Goal: Transaction & Acquisition: Purchase product/service

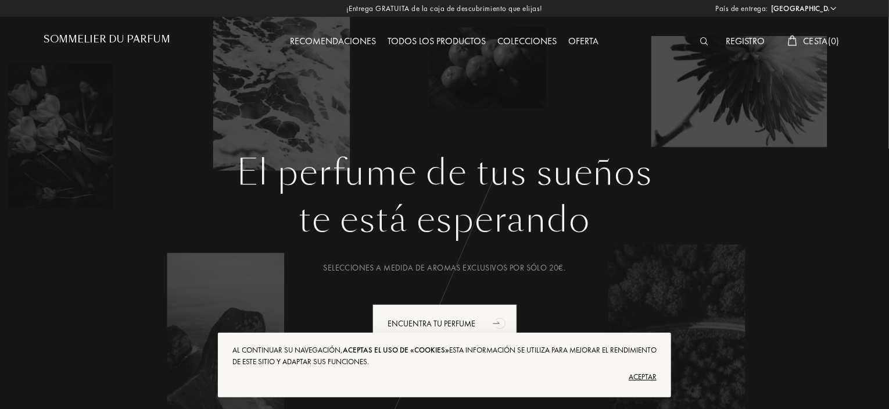
click at [793, 5] on select "Afganistán Albania Alemania Andorra Angola Anguila Antártida Antigua y Barbuda …" at bounding box center [803, 9] width 70 height 12
select select "ES"
click at [768, 3] on select "Afganistán Albania Alemania Andorra Angola Anguila Antártida Antigua y Barbuda …" at bounding box center [803, 9] width 70 height 12
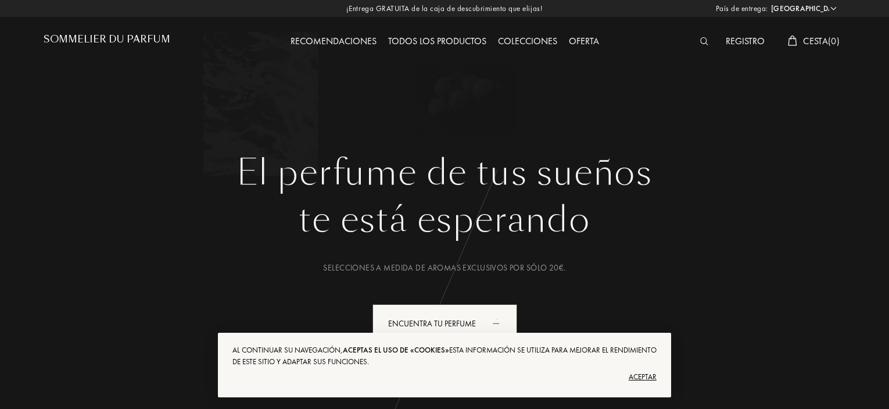
select select "ES"
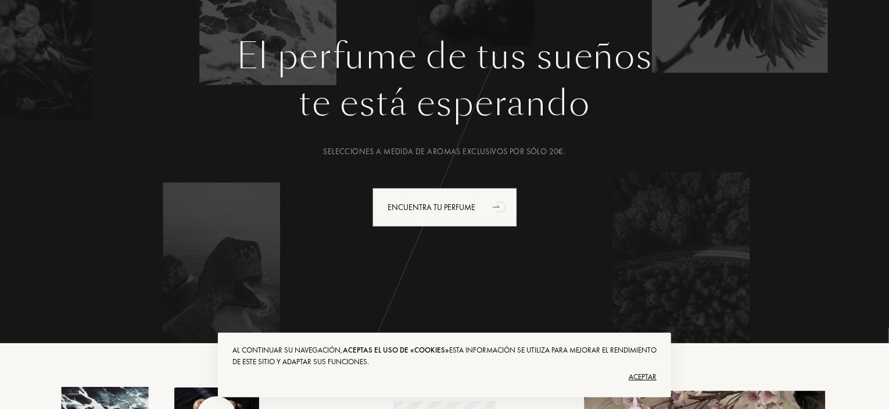
click at [647, 372] on div "Aceptar" at bounding box center [444, 376] width 424 height 19
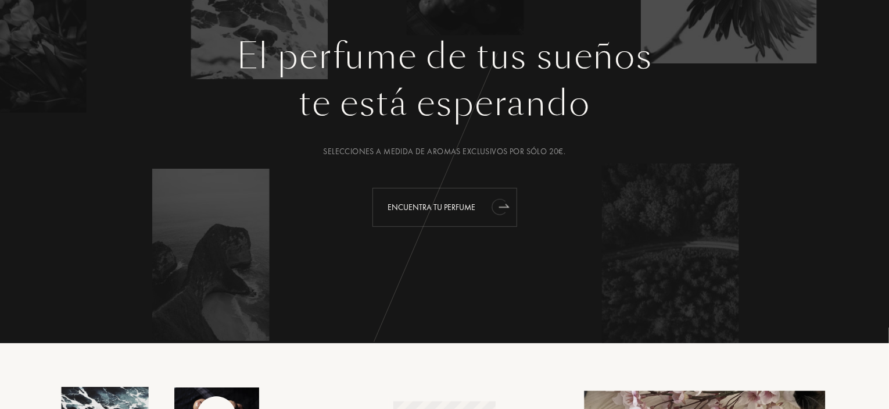
click at [461, 204] on div "Encuentra tu perfume" at bounding box center [445, 207] width 145 height 39
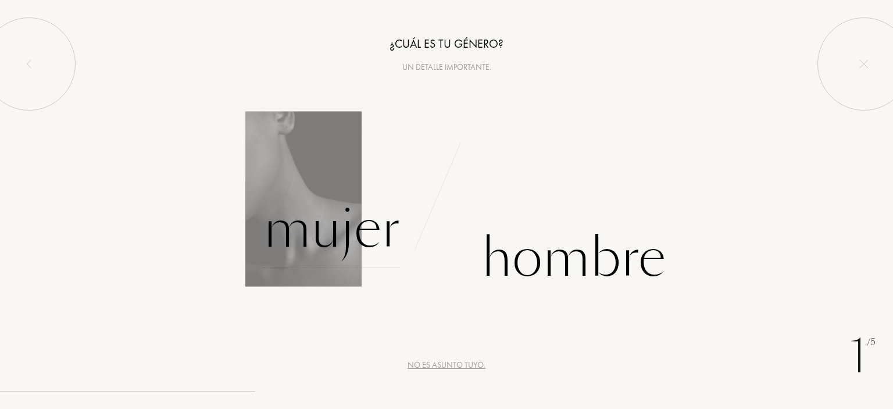
click at [374, 230] on div "Mujer" at bounding box center [331, 228] width 137 height 78
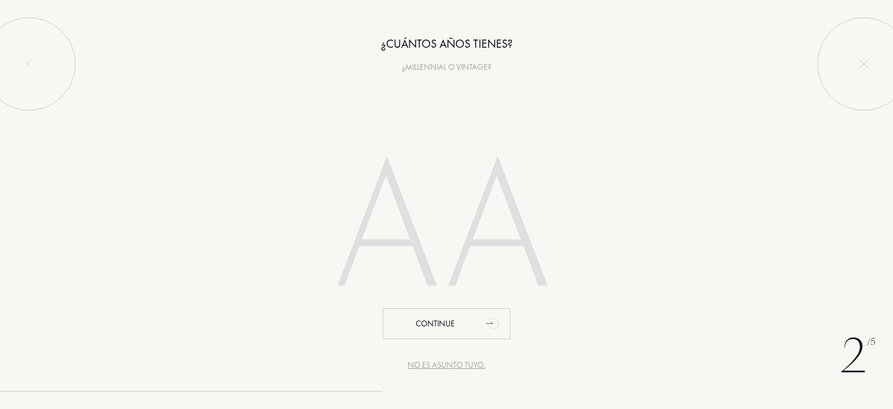
click at [428, 213] on input "number" at bounding box center [446, 231] width 331 height 235
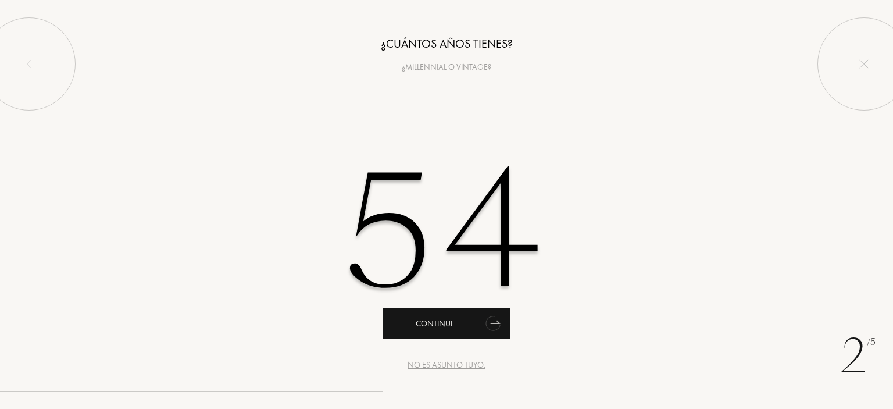
type input "54"
click at [449, 322] on div "Continue" at bounding box center [446, 323] width 128 height 31
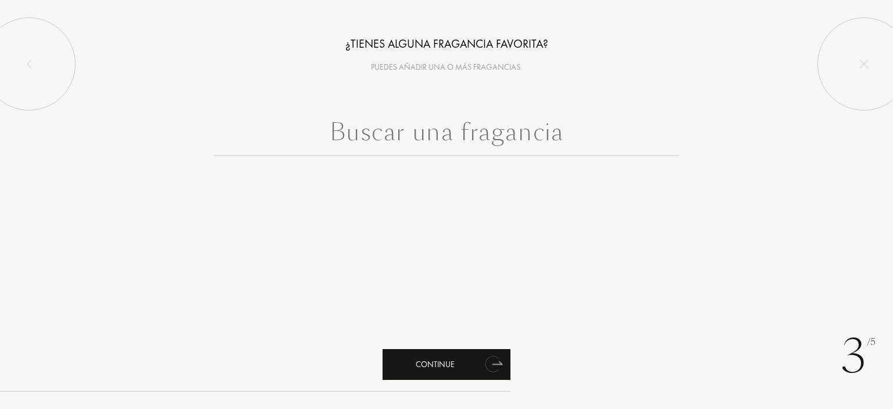
click at [463, 359] on div "Continue" at bounding box center [446, 364] width 128 height 31
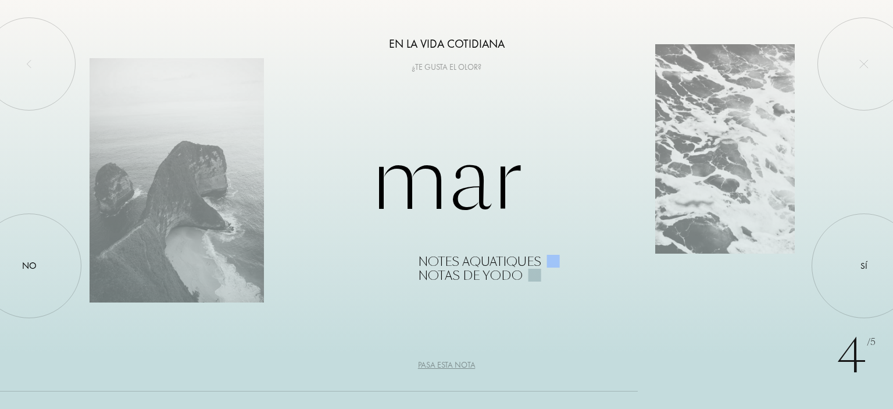
click at [532, 274] on div at bounding box center [534, 274] width 13 height 13
click at [507, 259] on div "Notes aquatiques" at bounding box center [479, 262] width 123 height 14
click at [479, 196] on div "Mar Notes aquatiques Notas de yodo" at bounding box center [446, 205] width 714 height 156
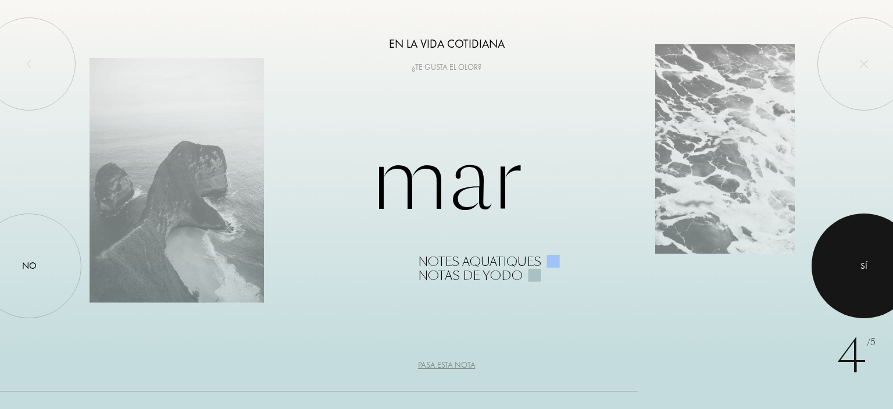
click at [847, 260] on div at bounding box center [863, 265] width 105 height 105
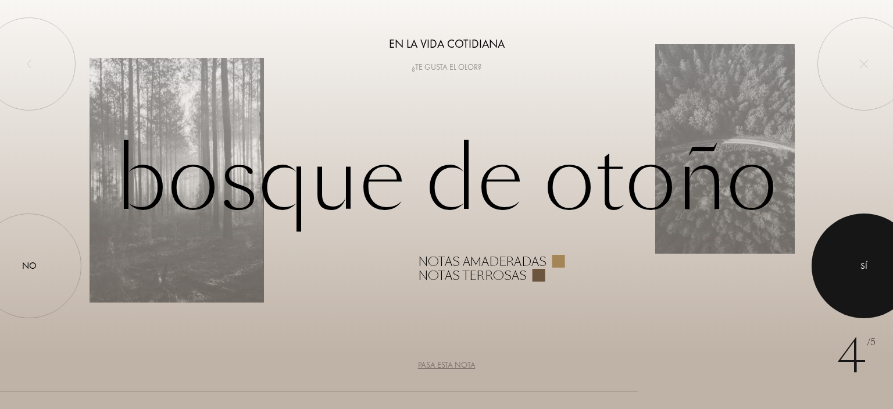
click at [847, 260] on div at bounding box center [863, 265] width 105 height 105
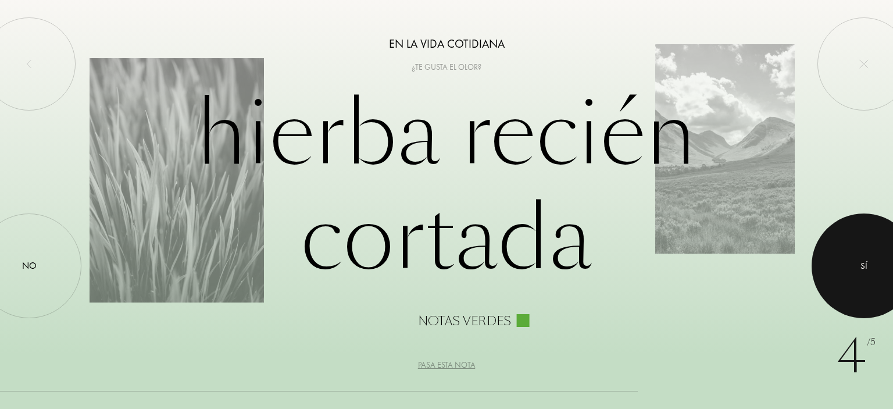
click at [847, 260] on div at bounding box center [863, 265] width 105 height 105
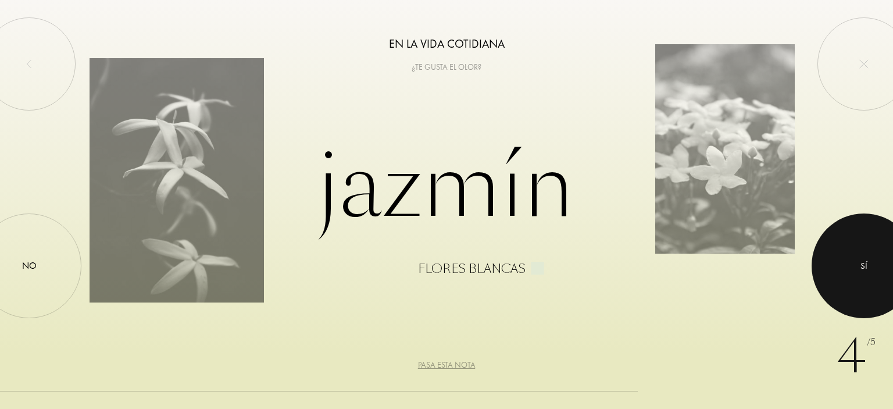
click at [847, 260] on div at bounding box center [863, 265] width 105 height 105
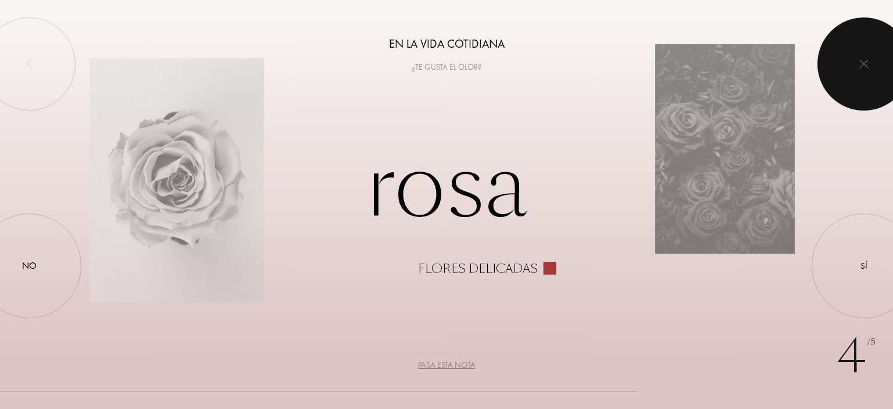
click at [848, 66] on div at bounding box center [863, 63] width 93 height 93
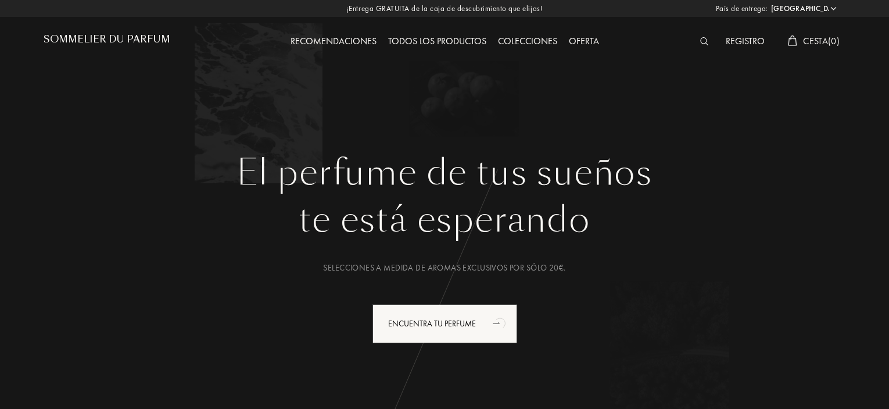
select select "ES"
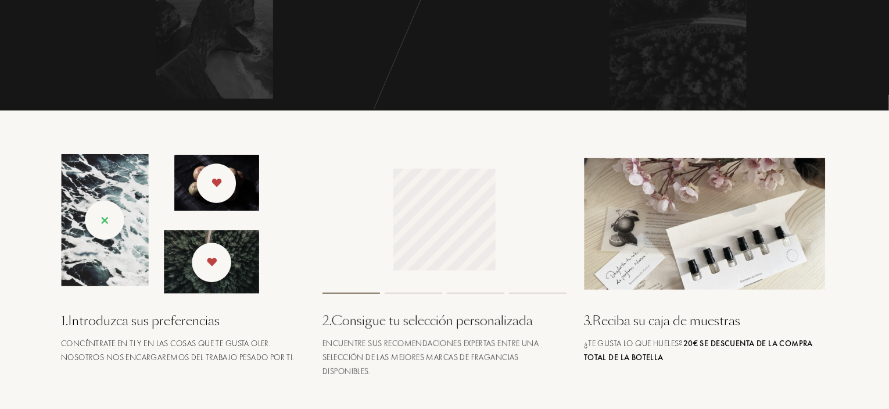
scroll to position [116, 0]
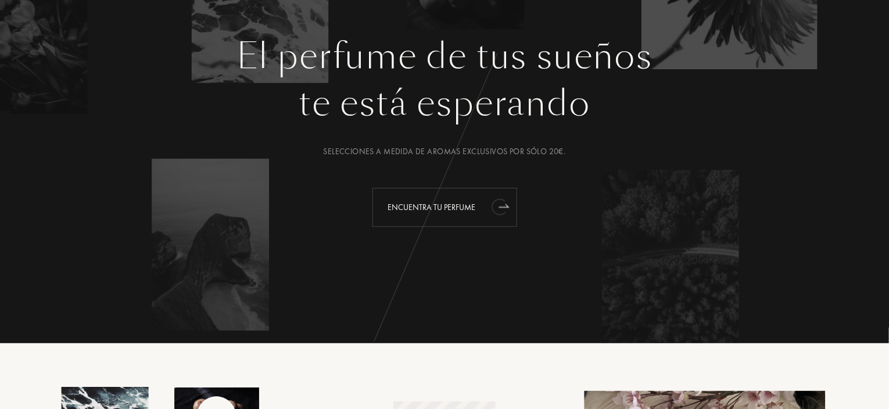
click at [460, 203] on div "Encuentra tu perfume" at bounding box center [445, 207] width 145 height 39
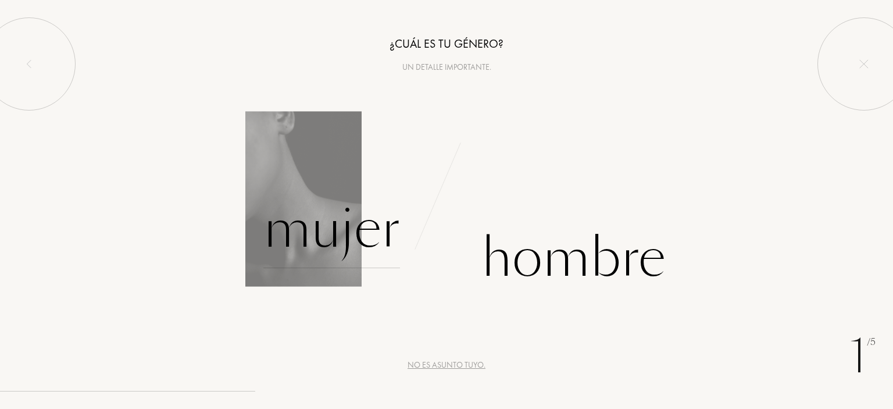
click at [370, 232] on div "Mujer" at bounding box center [331, 228] width 137 height 78
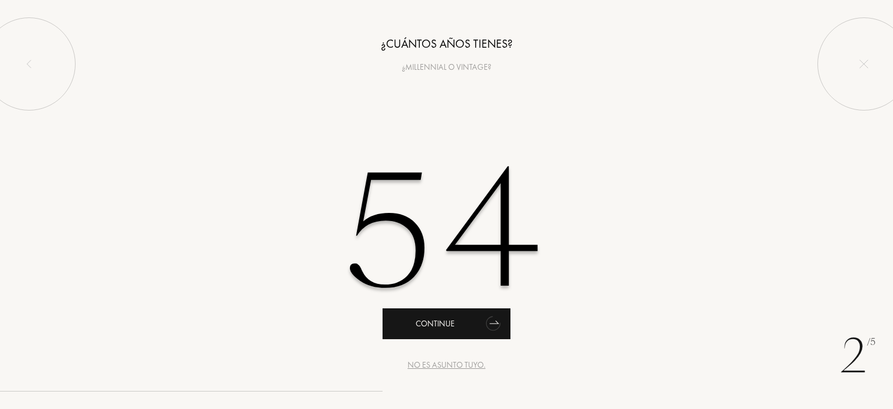
type input "54"
click at [449, 321] on div "Continue" at bounding box center [446, 323] width 128 height 31
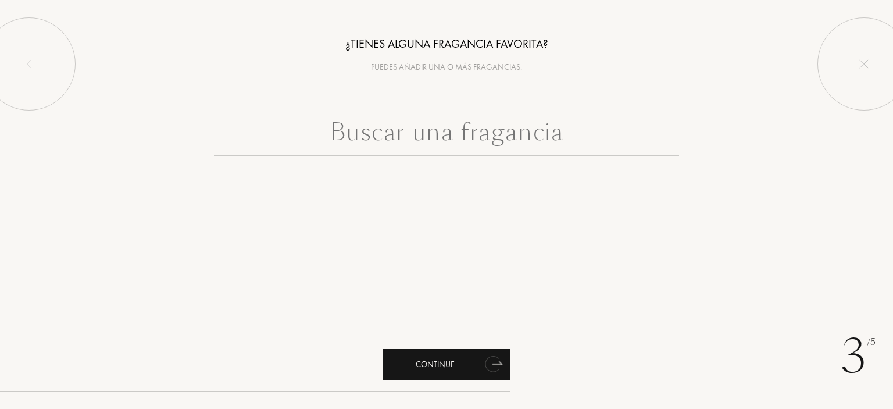
click at [471, 362] on div "Continue" at bounding box center [446, 364] width 128 height 31
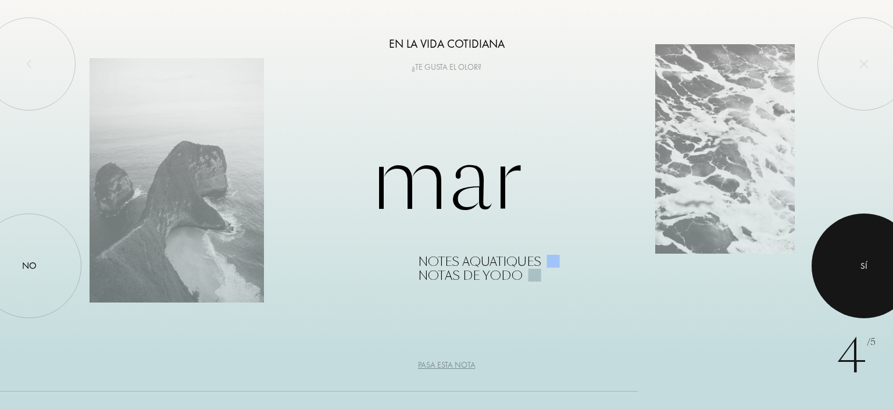
click at [853, 260] on div at bounding box center [863, 265] width 105 height 105
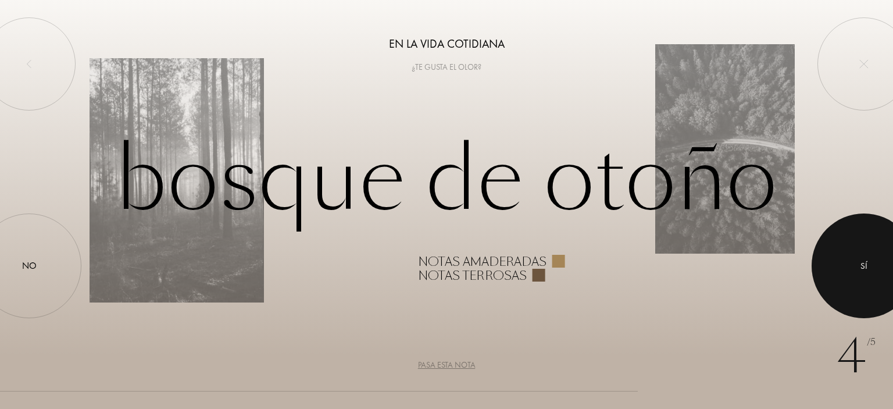
click at [853, 260] on div at bounding box center [863, 265] width 105 height 105
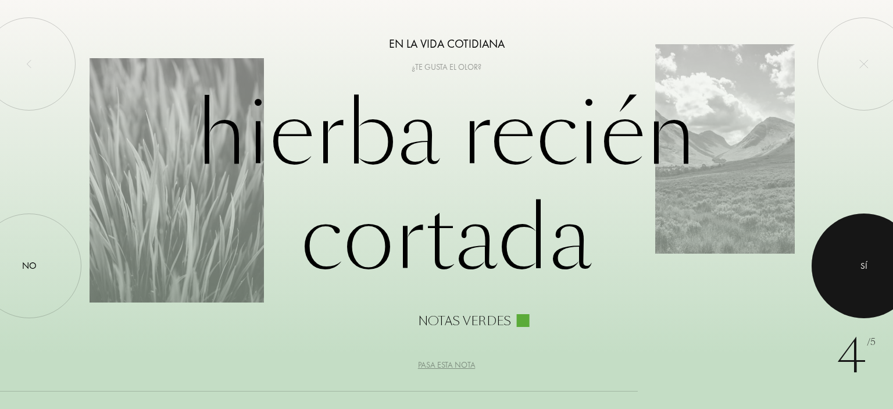
click at [853, 260] on div at bounding box center [863, 265] width 105 height 105
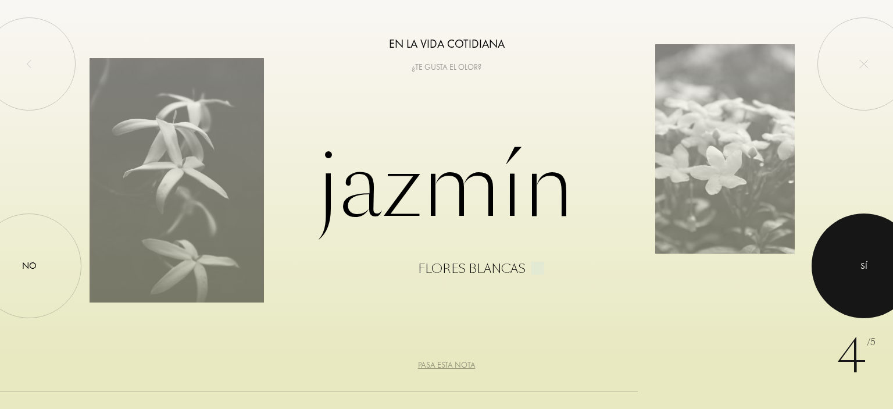
click at [853, 260] on div at bounding box center [863, 265] width 105 height 105
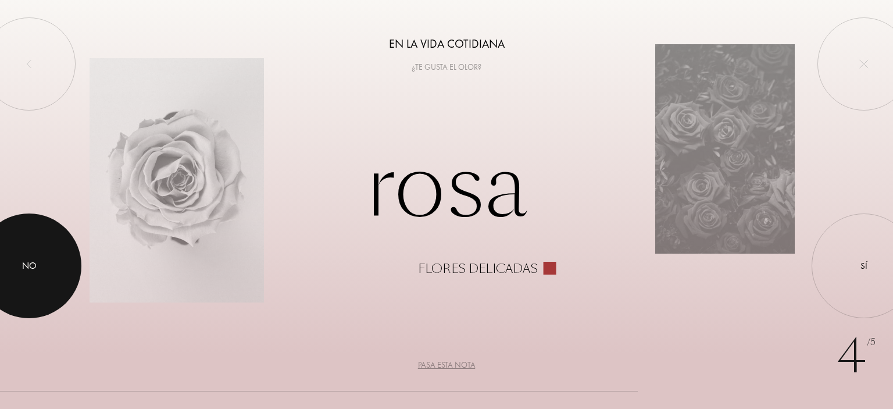
click at [32, 262] on div "No" at bounding box center [29, 266] width 15 height 14
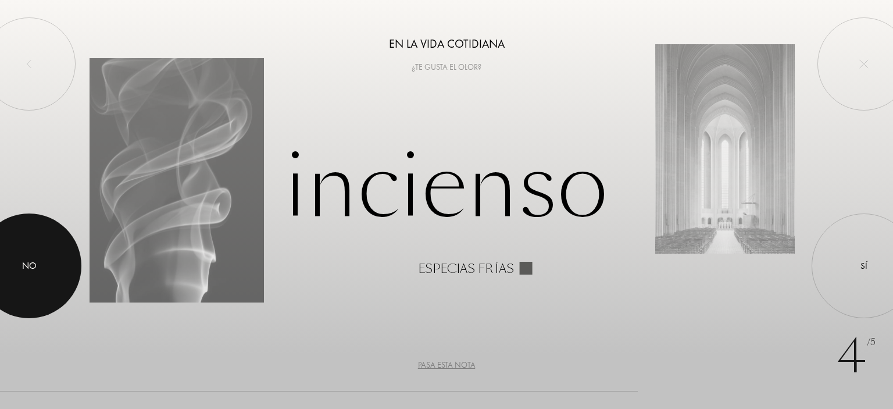
click at [32, 262] on div "No" at bounding box center [29, 266] width 15 height 14
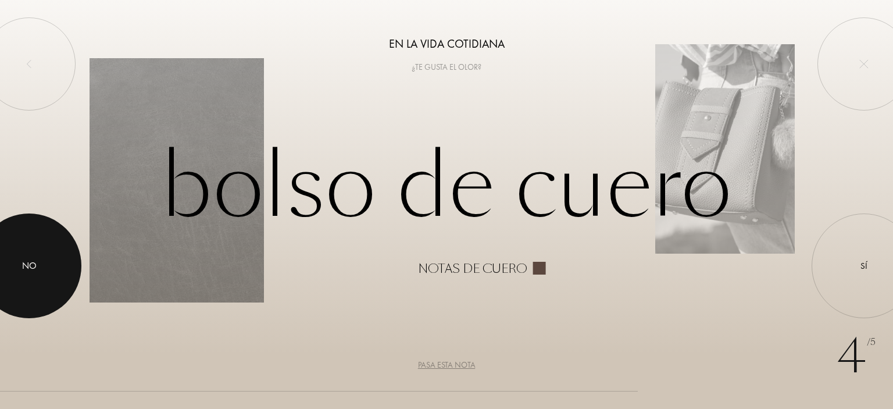
click at [32, 262] on div "No" at bounding box center [29, 266] width 15 height 14
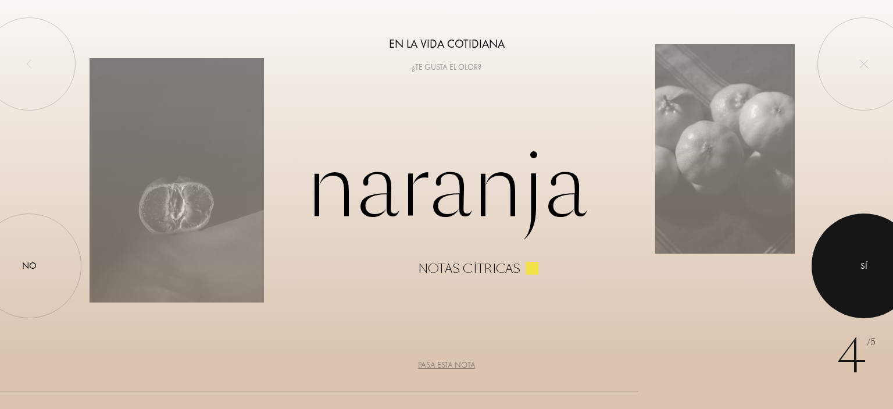
click at [839, 255] on div at bounding box center [863, 265] width 105 height 105
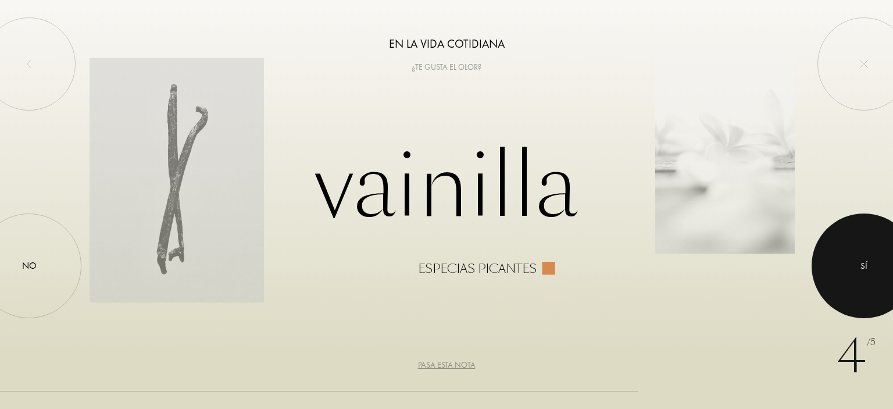
click at [839, 255] on div at bounding box center [863, 265] width 105 height 105
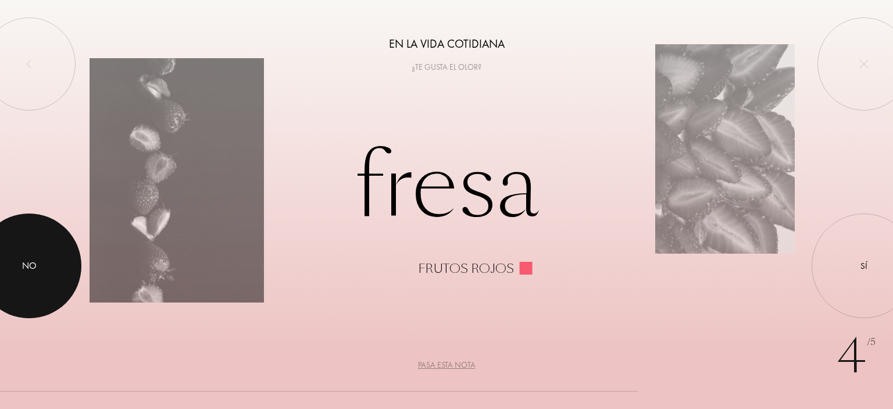
click at [44, 260] on div at bounding box center [29, 265] width 105 height 105
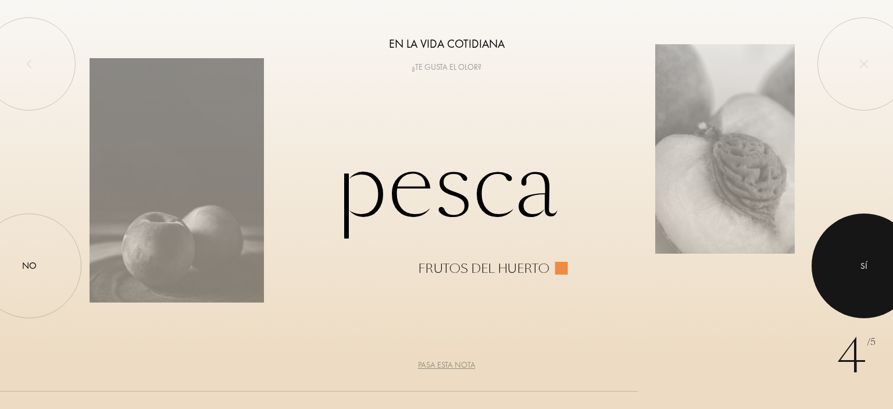
click at [874, 270] on div at bounding box center [863, 265] width 105 height 105
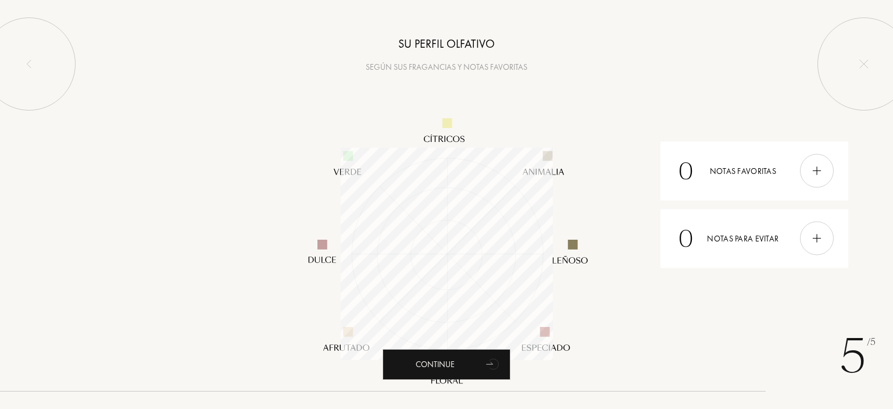
scroll to position [212, 212]
click at [812, 170] on img at bounding box center [816, 170] width 13 height 13
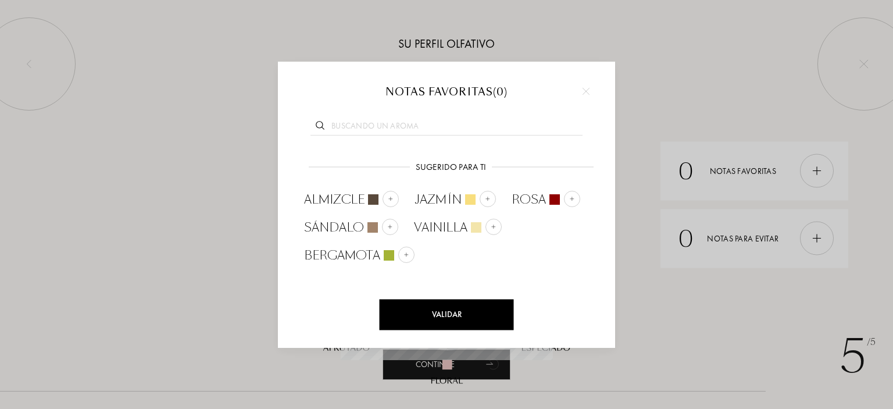
click at [583, 92] on img at bounding box center [585, 90] width 7 height 7
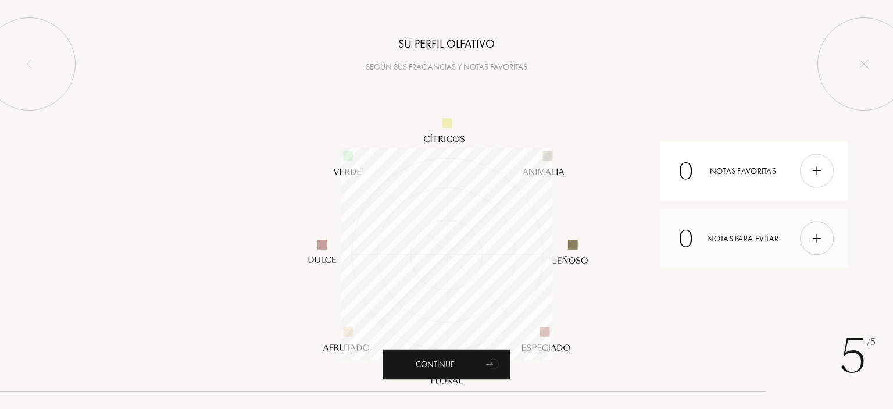
click at [731, 236] on div "0 Notas para evitar" at bounding box center [754, 238] width 188 height 59
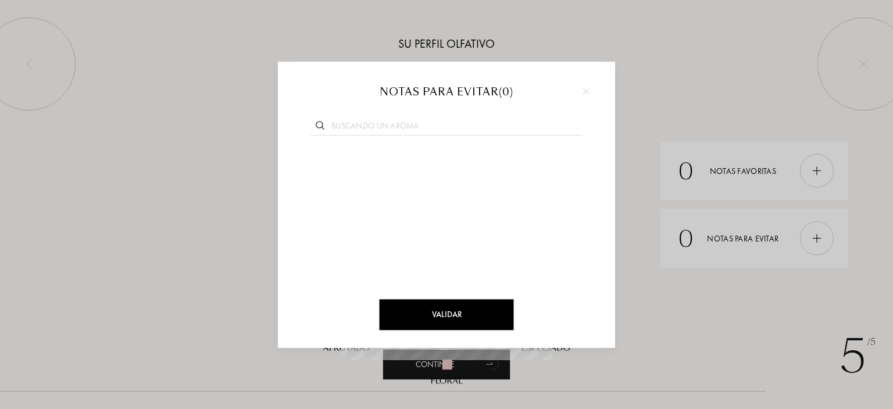
click at [583, 92] on img at bounding box center [585, 90] width 7 height 7
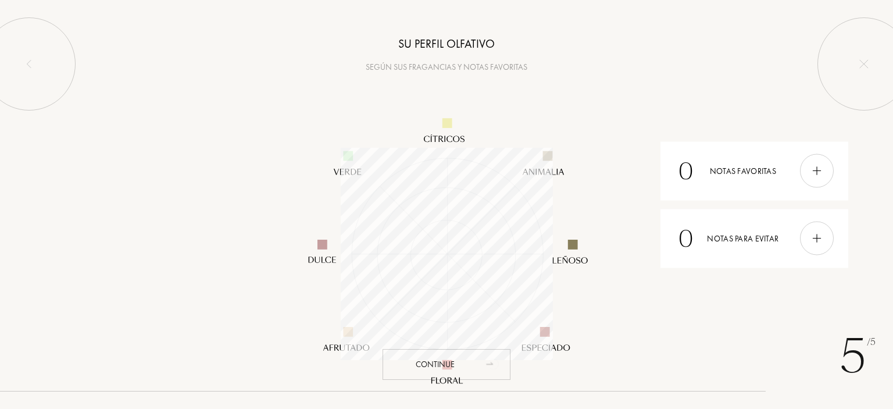
click at [422, 360] on div "Continue" at bounding box center [446, 364] width 128 height 31
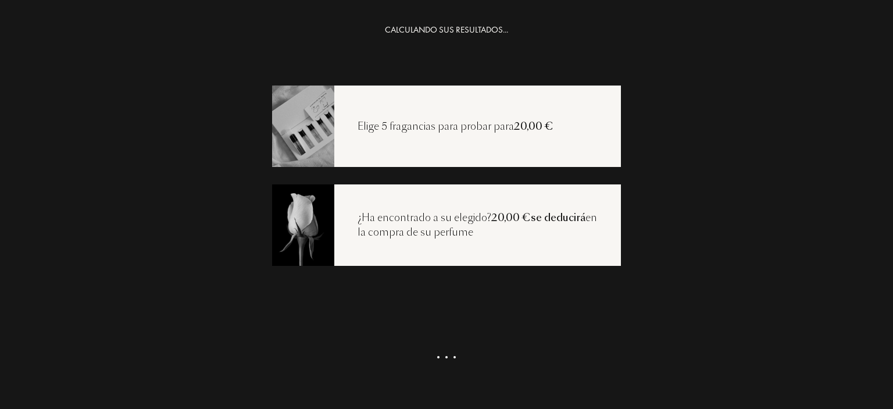
scroll to position [23, 0]
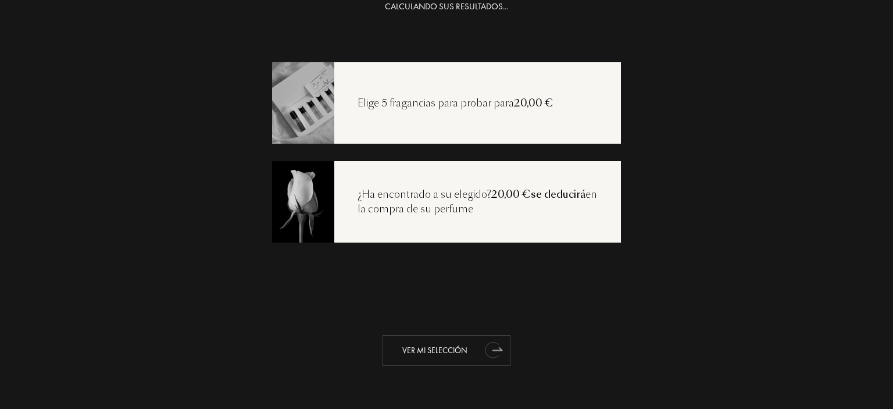
click at [447, 348] on div "Ver mi selección" at bounding box center [446, 350] width 128 height 31
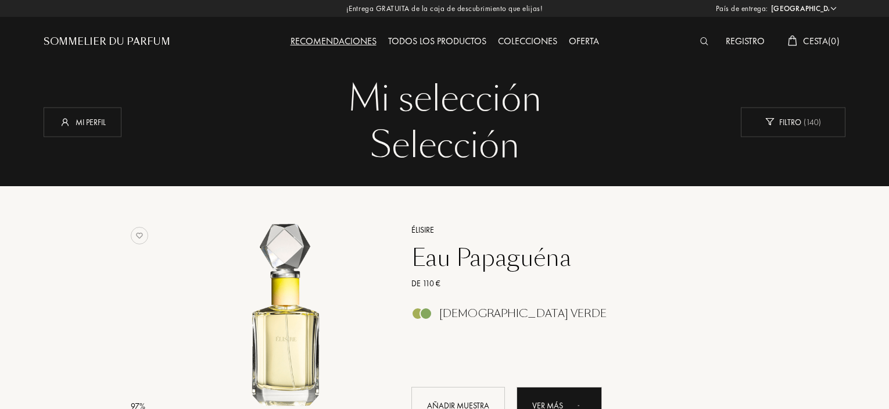
select select "ES"
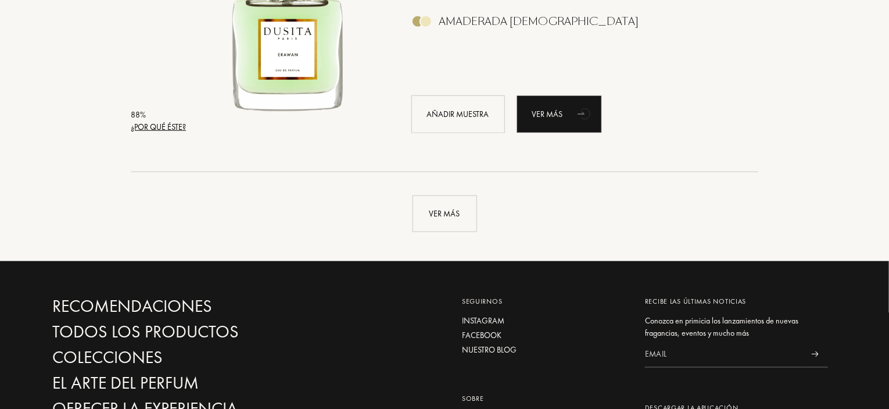
scroll to position [2790, 0]
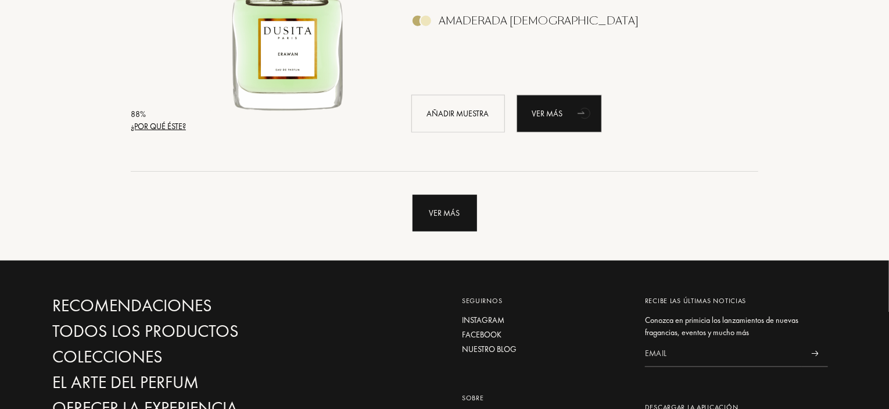
click at [458, 215] on div "Ver más" at bounding box center [445, 213] width 65 height 37
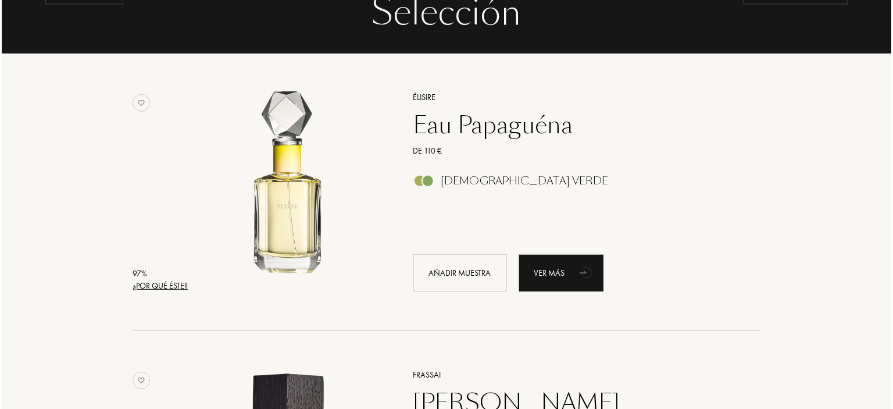
scroll to position [174, 0]
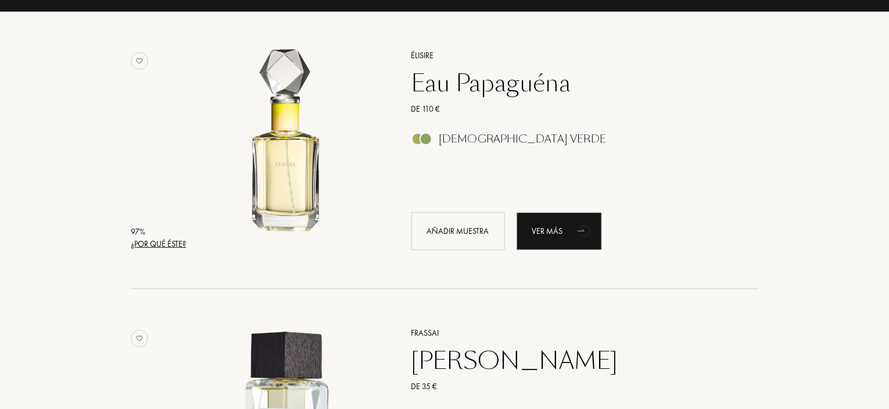
click at [166, 241] on div "¿Por qué éste?" at bounding box center [158, 244] width 55 height 12
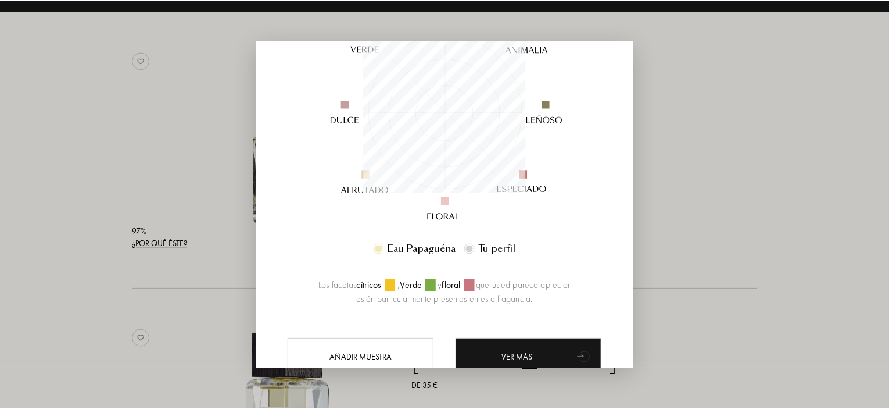
scroll to position [219, 0]
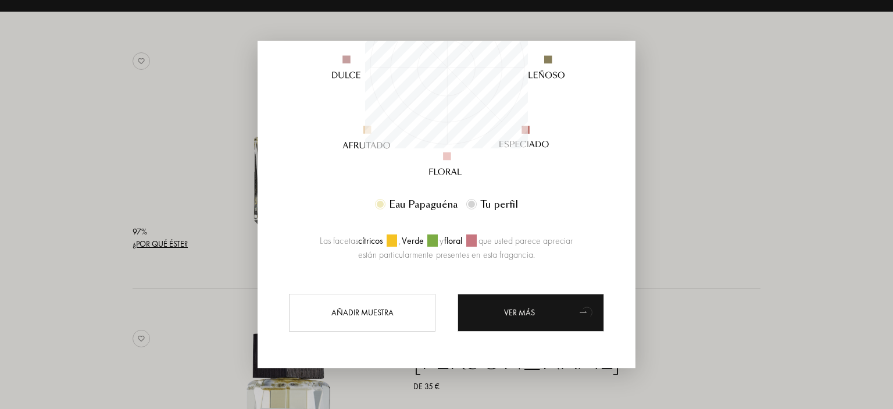
click at [671, 248] on div at bounding box center [446, 204] width 893 height 409
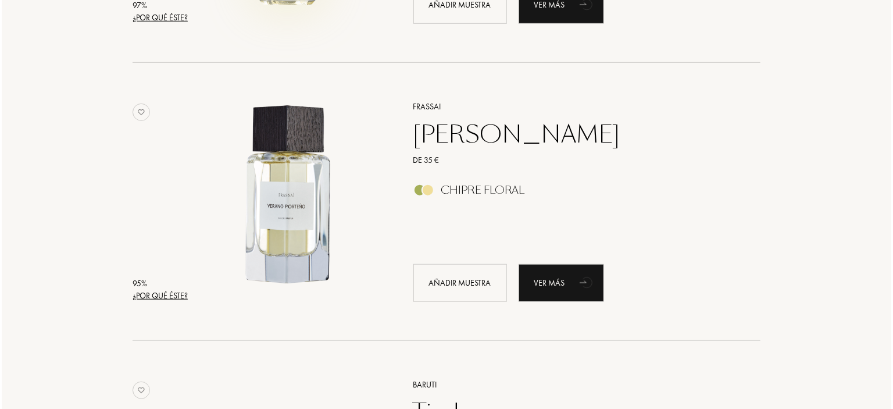
scroll to position [465, 0]
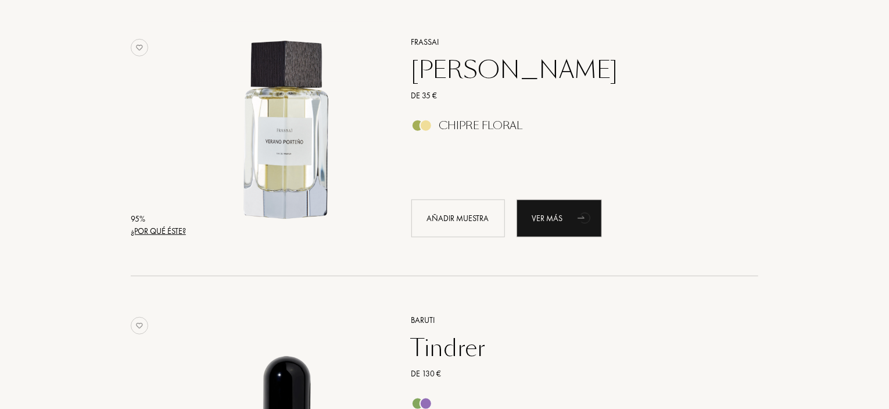
click at [176, 230] on div "¿Por qué éste?" at bounding box center [158, 231] width 55 height 12
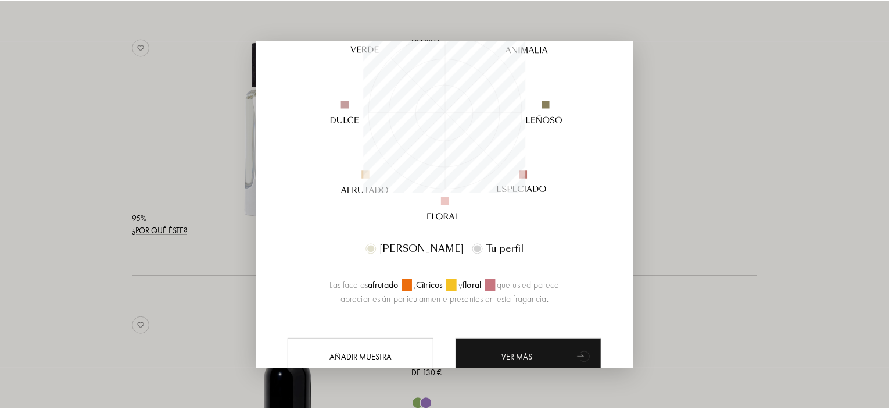
scroll to position [219, 0]
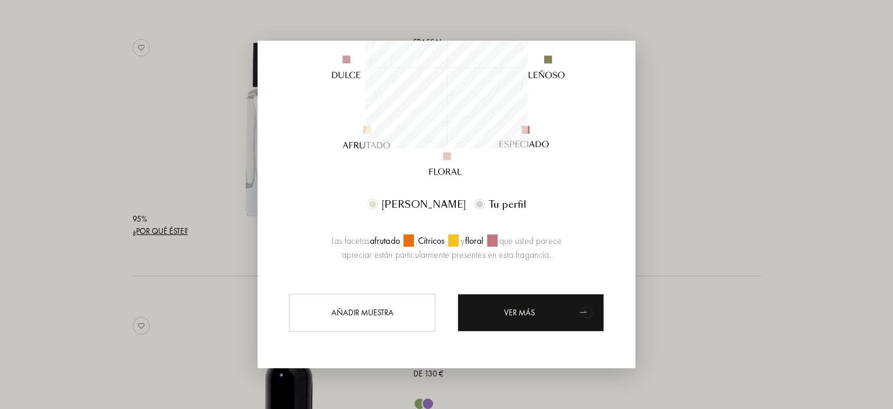
click at [658, 243] on div at bounding box center [446, 204] width 893 height 409
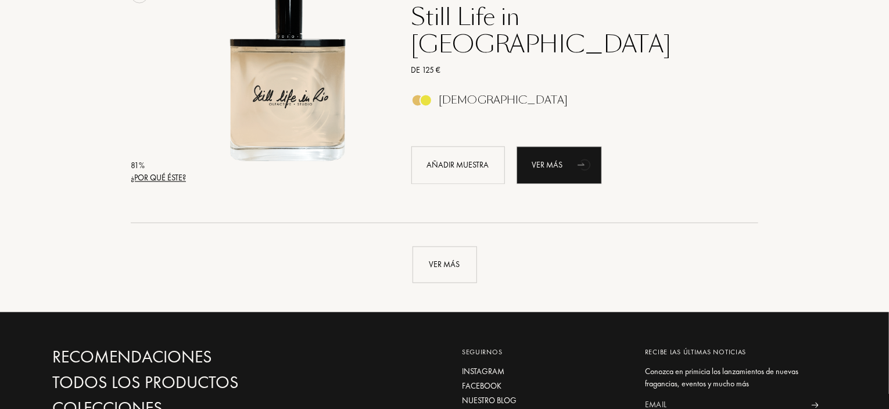
scroll to position [5534, 0]
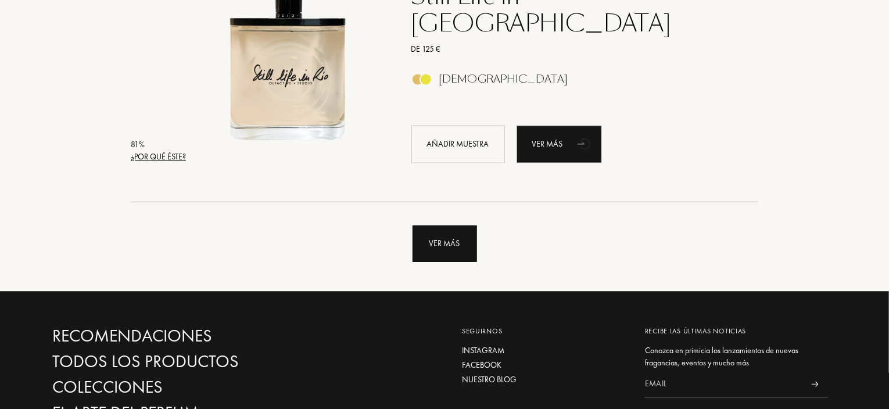
click at [456, 241] on div "Ver más" at bounding box center [445, 243] width 65 height 37
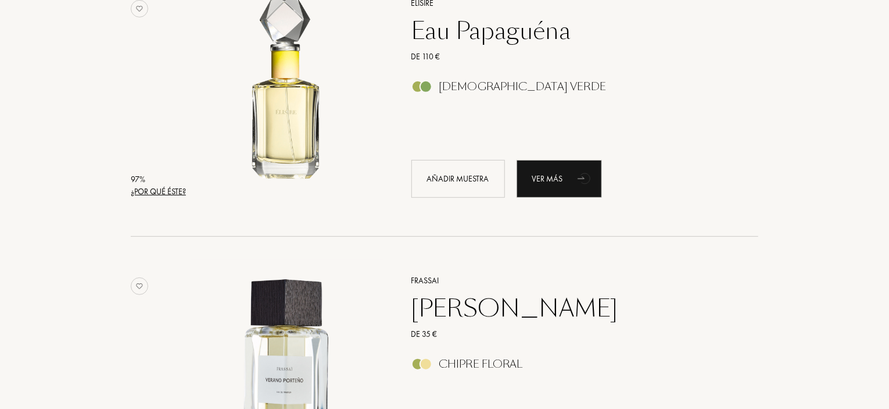
scroll to position [273, 0]
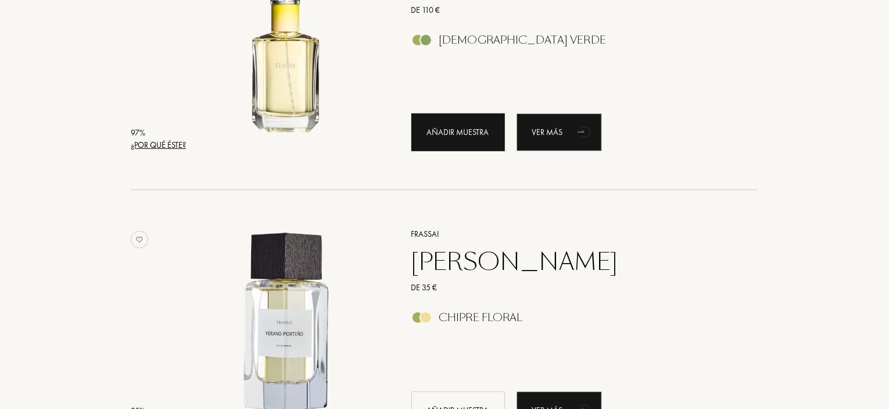
click at [453, 127] on div "Añadir muestra" at bounding box center [458, 132] width 94 height 38
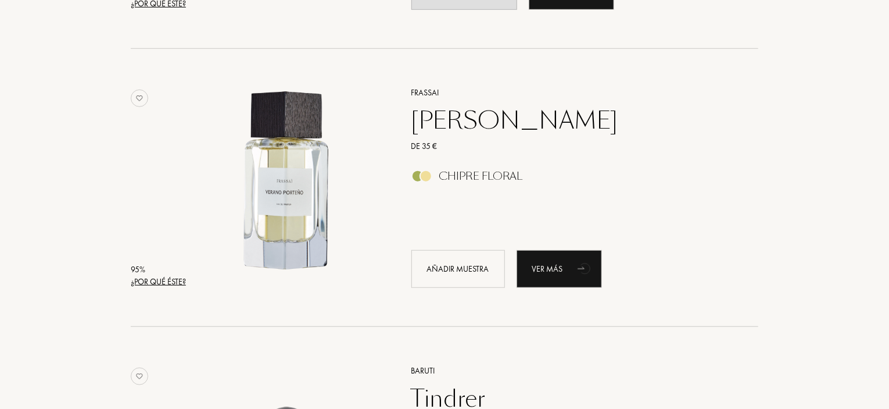
scroll to position [447, 0]
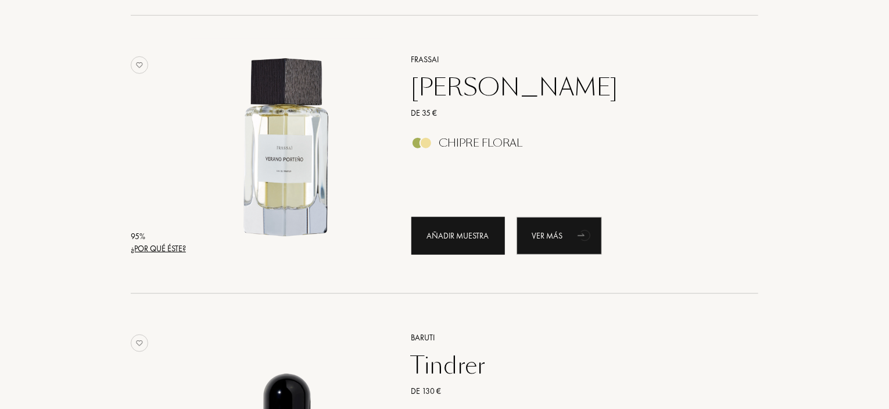
click at [465, 227] on div "Añadir muestra" at bounding box center [458, 236] width 94 height 38
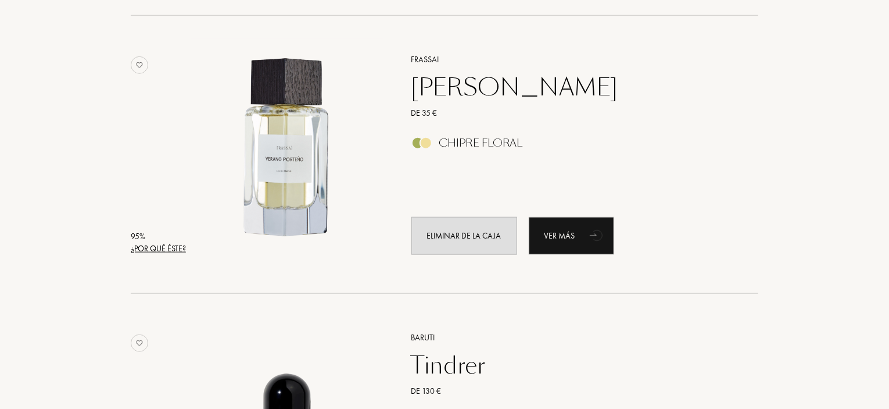
drag, startPoint x: 445, startPoint y: 362, endPoint x: 442, endPoint y: 343, distance: 18.8
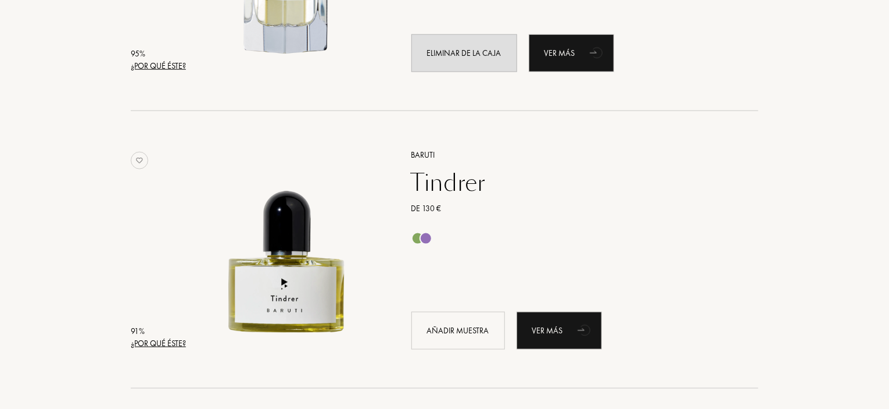
scroll to position [680, 0]
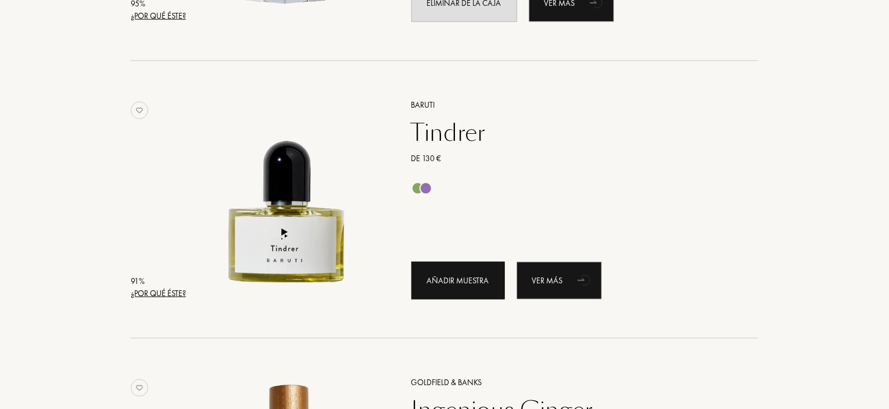
click at [466, 276] on div "Añadir muestra" at bounding box center [458, 281] width 94 height 38
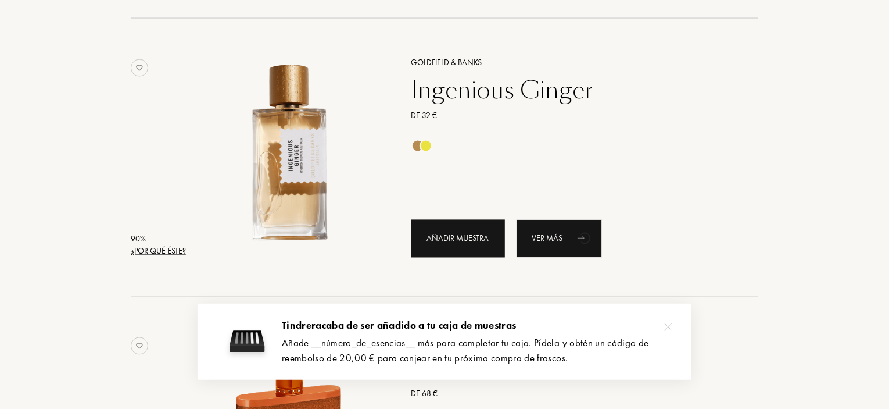
scroll to position [1029, 0]
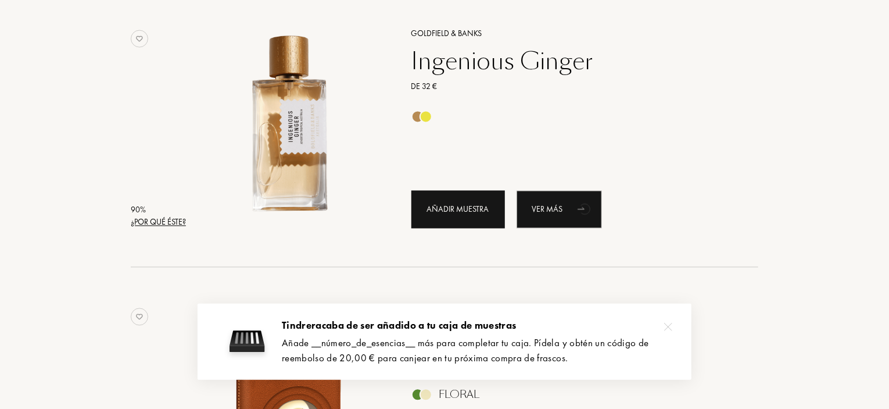
click at [458, 206] on div "Añadir muestra" at bounding box center [458, 210] width 94 height 38
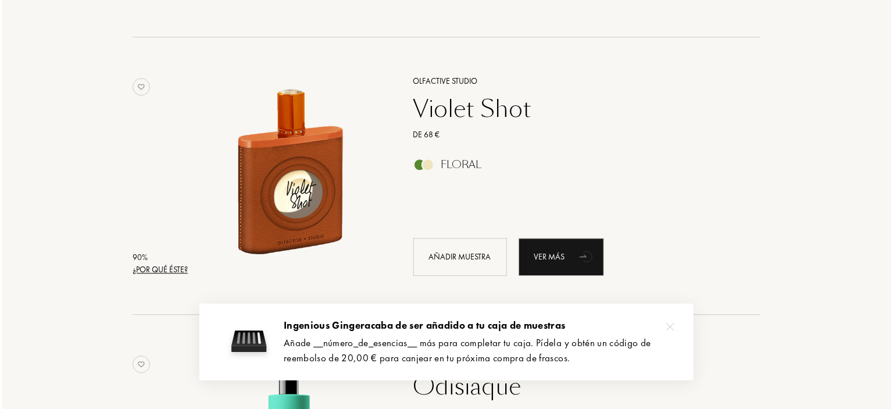
scroll to position [1261, 0]
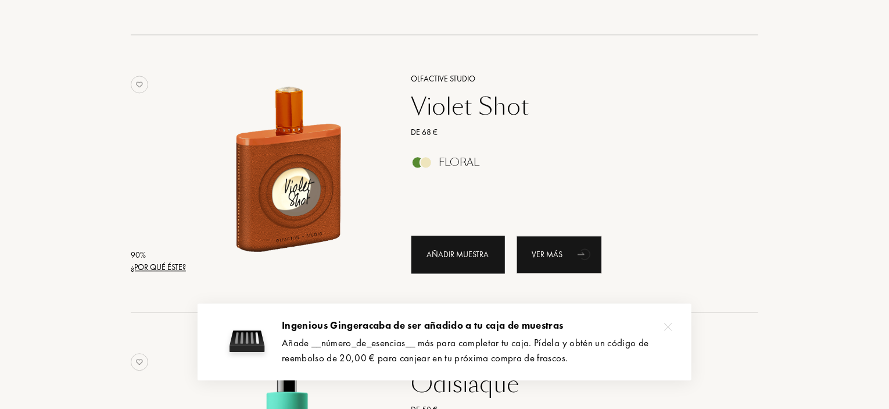
click at [453, 254] on div "Añadir muestra" at bounding box center [458, 254] width 94 height 38
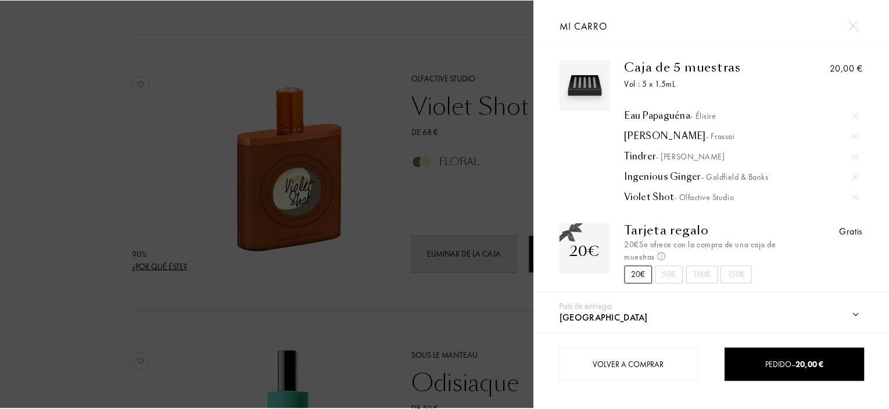
scroll to position [8, 0]
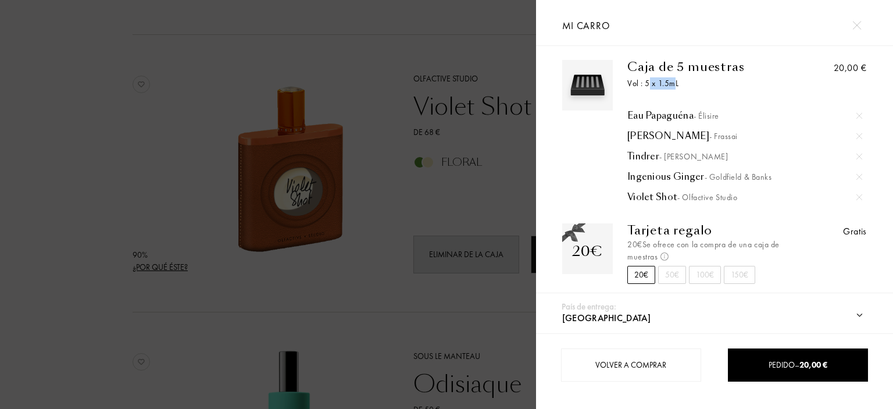
drag, startPoint x: 649, startPoint y: 80, endPoint x: 674, endPoint y: 81, distance: 25.6
click at [674, 81] on div "Vol : 5 x 1.5mL" at bounding box center [708, 83] width 163 height 12
click at [521, 184] on div at bounding box center [268, 204] width 536 height 409
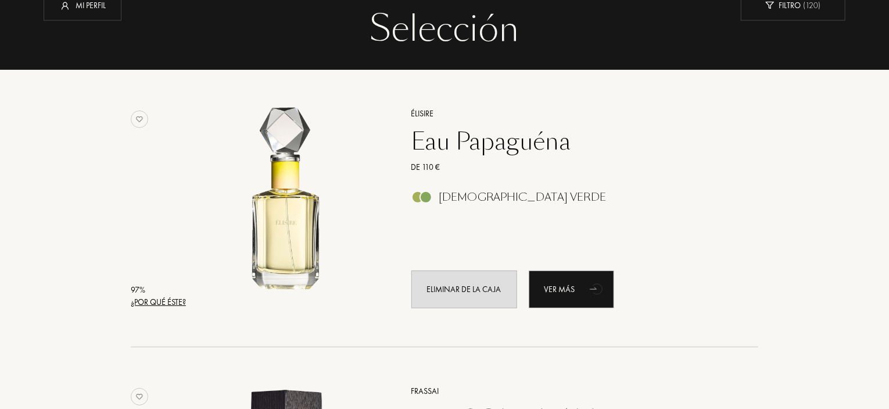
scroll to position [0, 0]
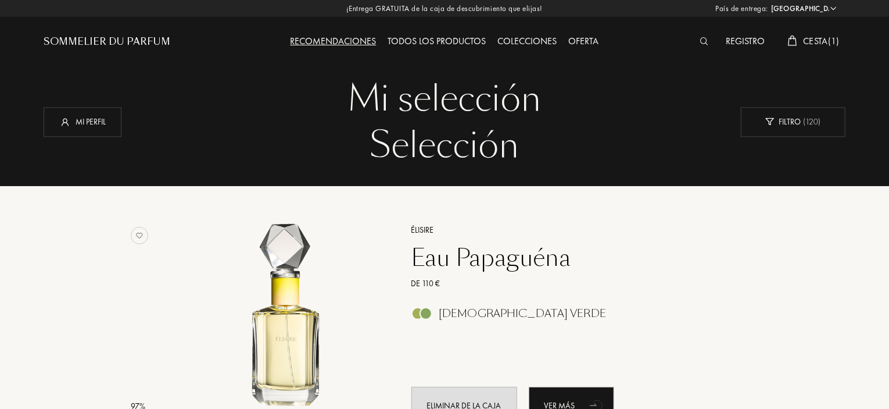
click at [307, 36] on div "Recomendaciones" at bounding box center [334, 41] width 98 height 15
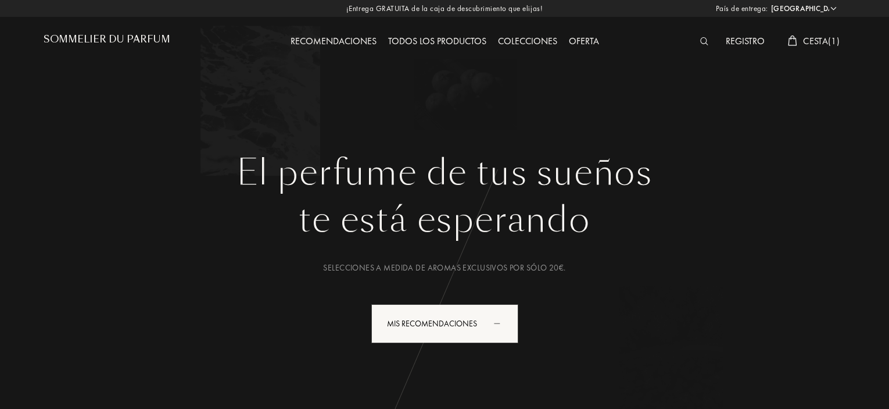
select select "ES"
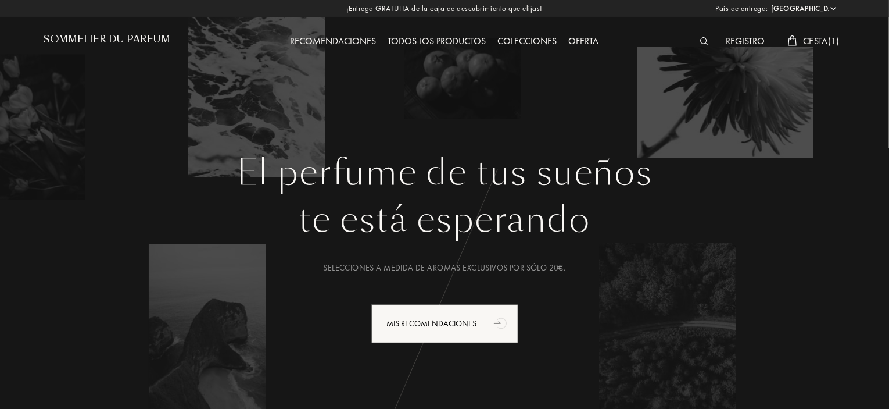
click at [418, 38] on div "Todos los productos" at bounding box center [437, 41] width 110 height 15
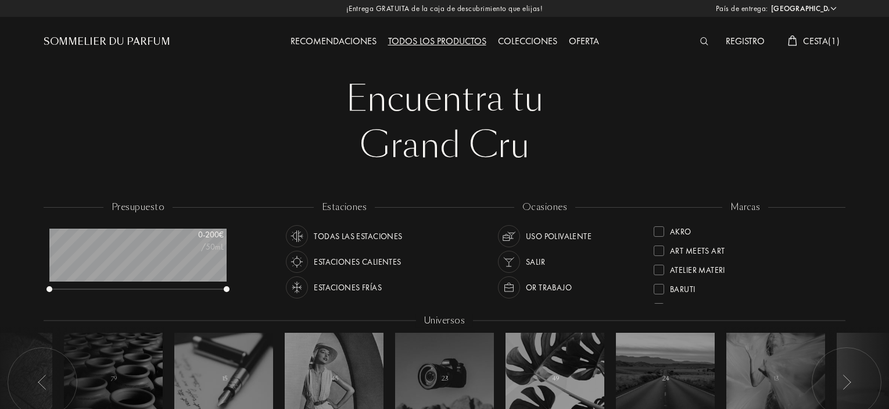
select select "ES"
click at [705, 41] on img at bounding box center [704, 41] width 9 height 8
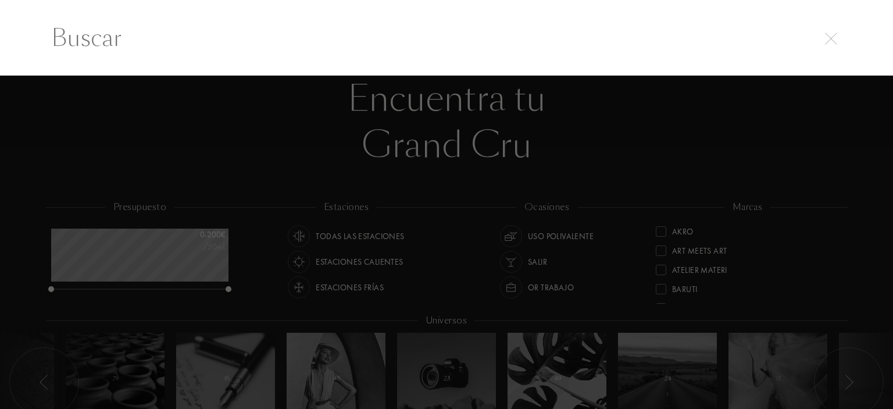
click at [295, 48] on input "text" at bounding box center [446, 37] width 837 height 35
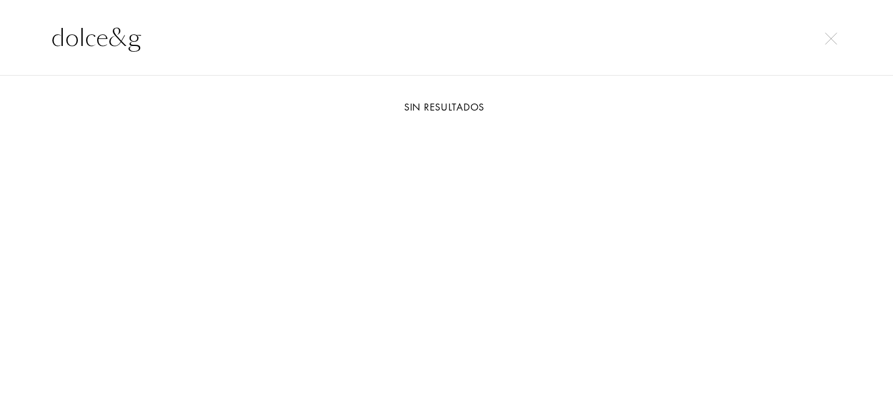
type input "dolce&ga"
drag, startPoint x: 53, startPoint y: 37, endPoint x: 152, endPoint y: 37, distance: 98.8
click at [152, 37] on input "dolce&ga" at bounding box center [446, 37] width 837 height 35
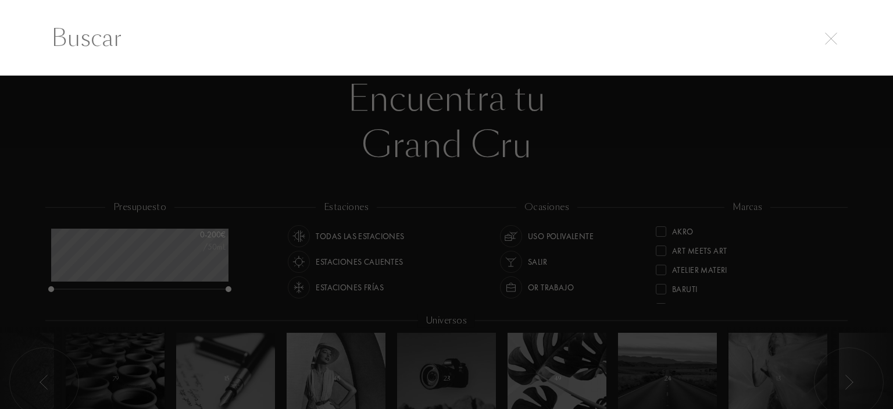
click at [263, 172] on div at bounding box center [446, 243] width 893 height 334
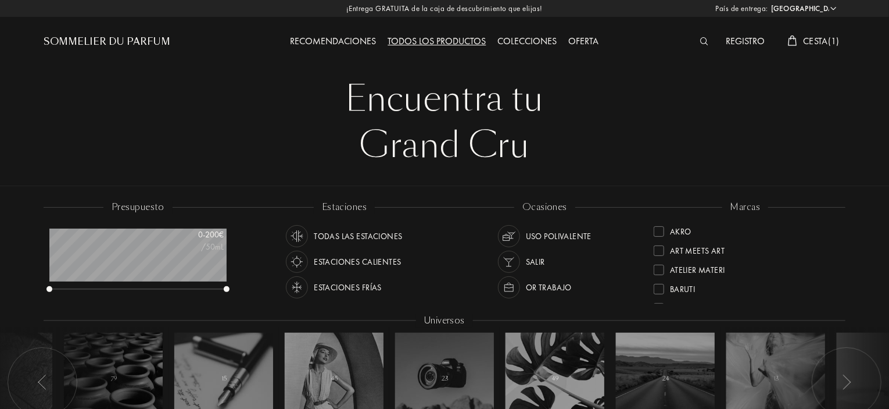
click at [531, 38] on div "Colecciones" at bounding box center [527, 41] width 71 height 15
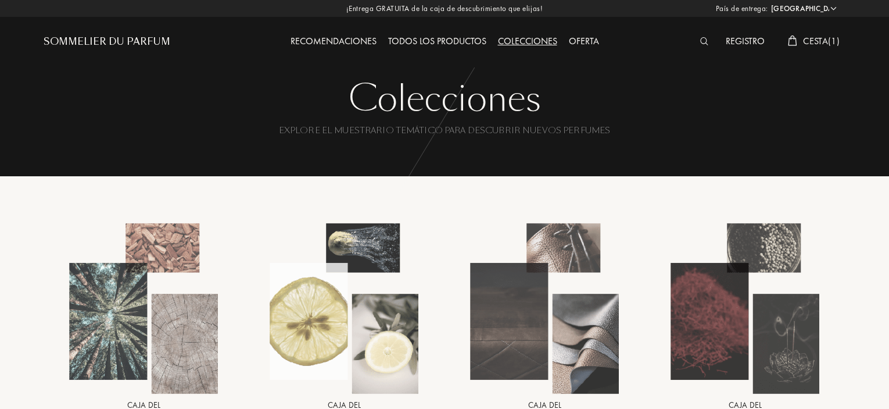
select select "ES"
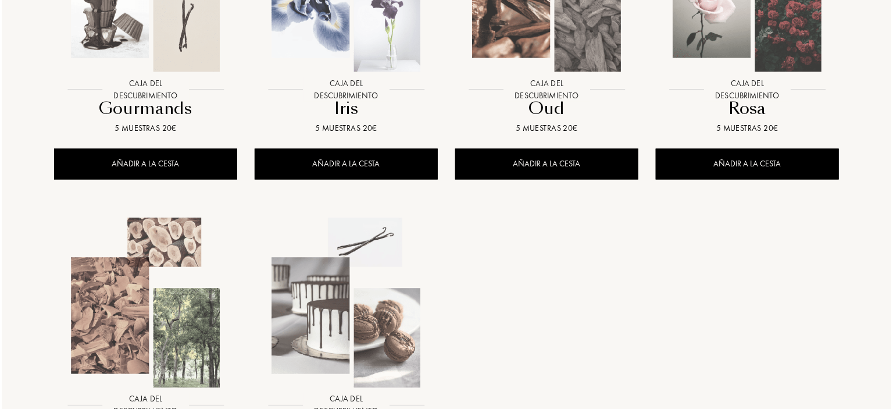
scroll to position [814, 0]
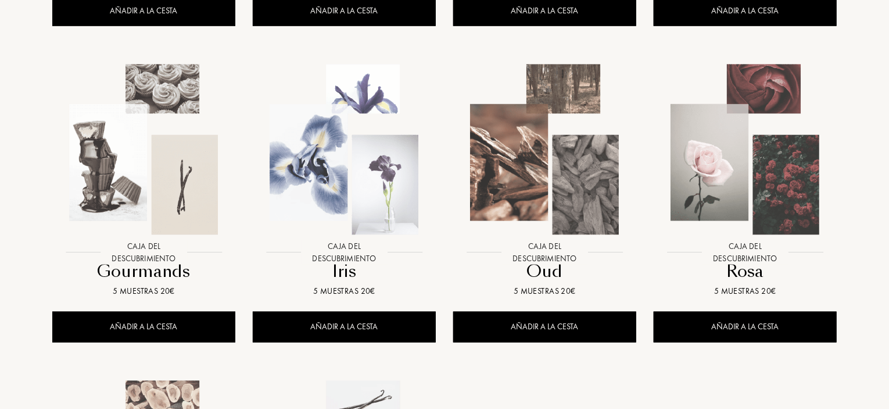
click at [143, 267] on div at bounding box center [144, 159] width 200 height 226
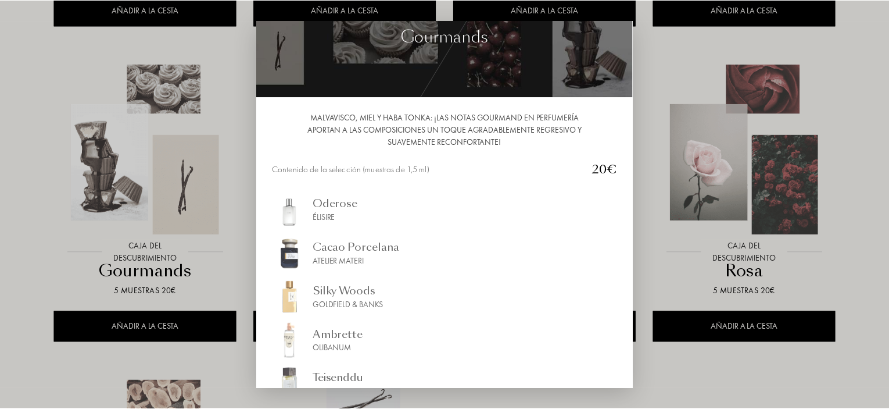
scroll to position [0, 0]
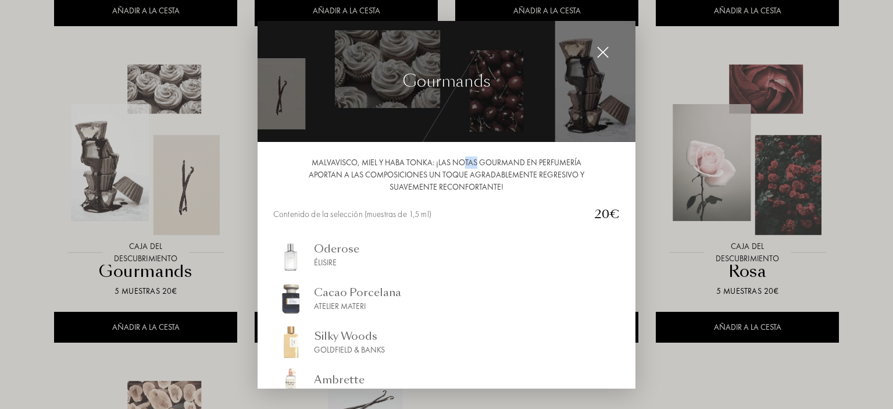
drag, startPoint x: 464, startPoint y: 160, endPoint x: 478, endPoint y: 160, distance: 14.0
click at [478, 160] on div "Malvavisco, miel y haba tonka: ¡las notas gourmand en perfumería aportan a las …" at bounding box center [446, 174] width 346 height 37
click at [242, 223] on div at bounding box center [446, 204] width 893 height 409
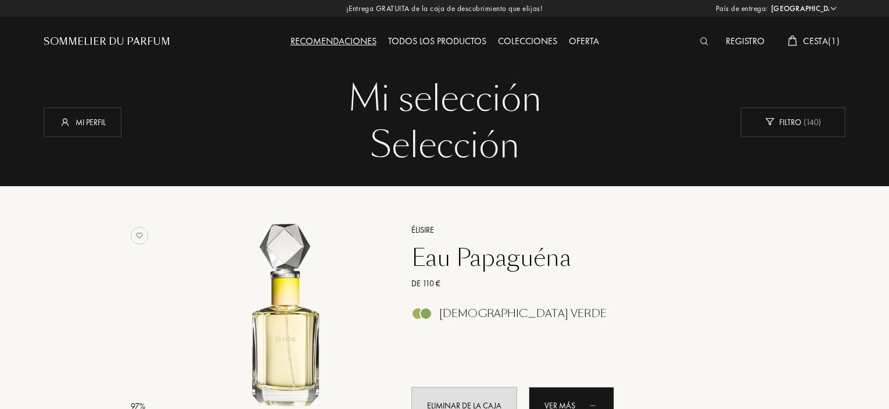
select select "ES"
click at [513, 37] on div "Colecciones" at bounding box center [527, 41] width 71 height 15
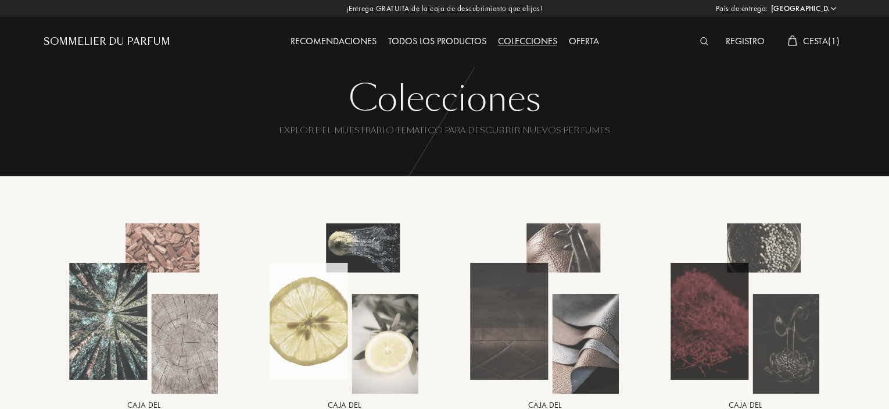
select select "ES"
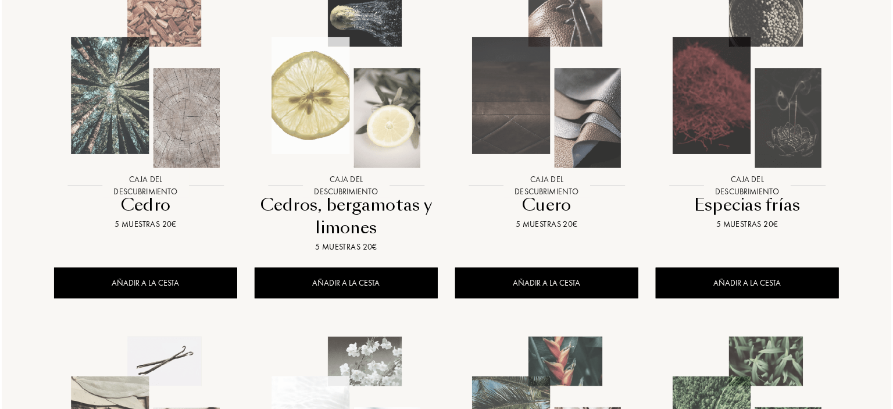
scroll to position [232, 0]
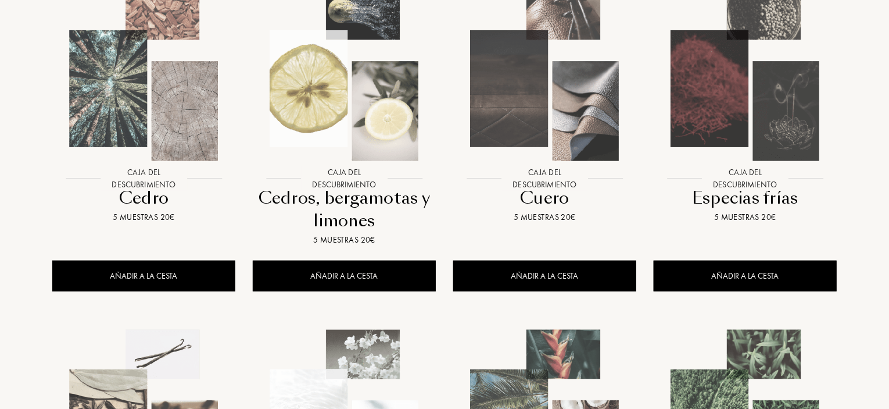
click at [384, 196] on div at bounding box center [344, 86] width 200 height 226
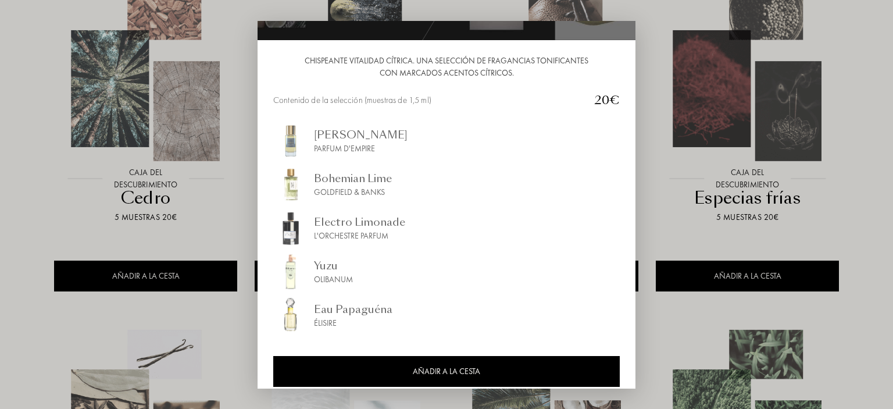
scroll to position [114, 0]
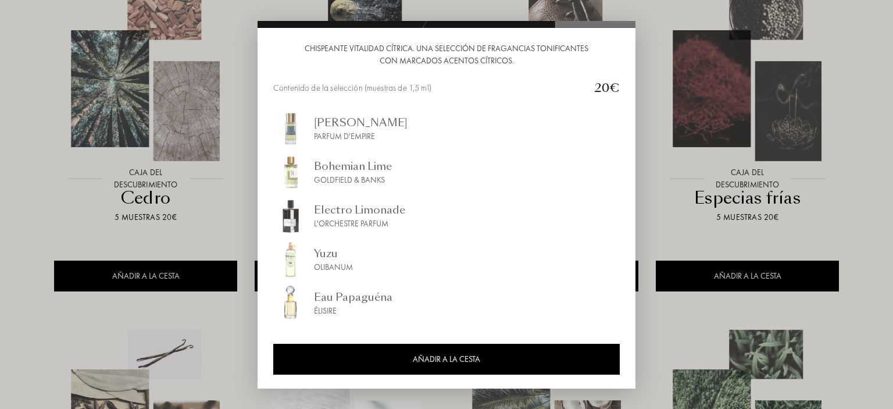
click at [330, 297] on div "Eau Papaguéna" at bounding box center [353, 297] width 78 height 16
click at [668, 239] on div at bounding box center [446, 204] width 893 height 409
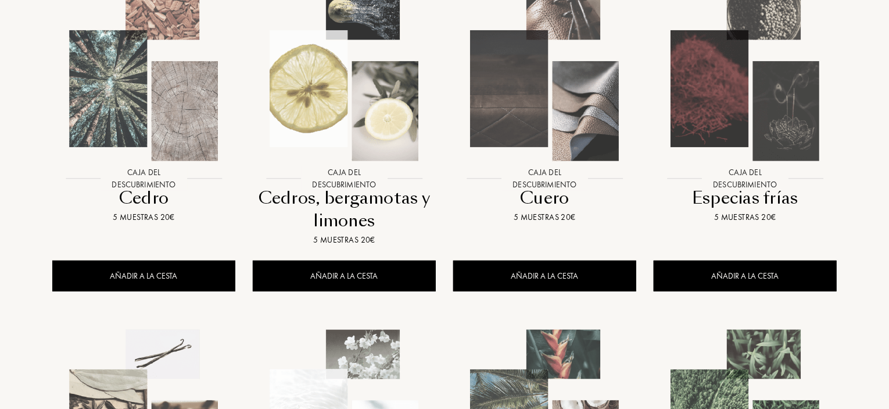
click at [724, 196] on div at bounding box center [745, 86] width 200 height 226
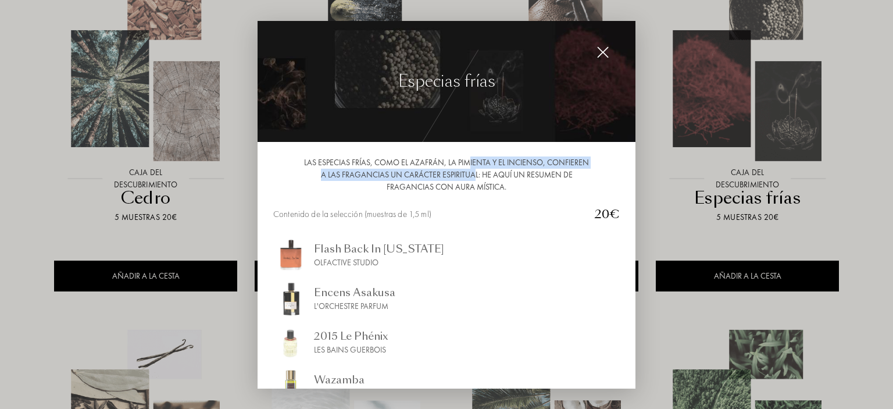
drag, startPoint x: 470, startPoint y: 159, endPoint x: 475, endPoint y: 173, distance: 15.1
click at [475, 173] on div "Las especias frías, como el azafrán, la pimienta y el incienso, confieren a las…" at bounding box center [446, 174] width 346 height 37
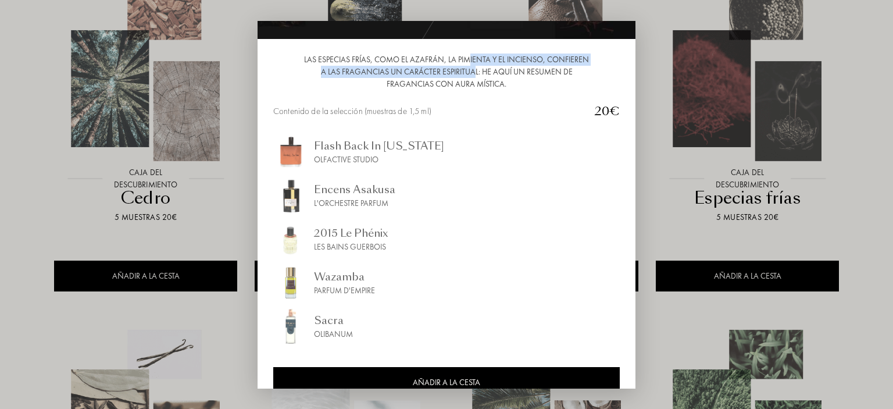
scroll to position [116, 0]
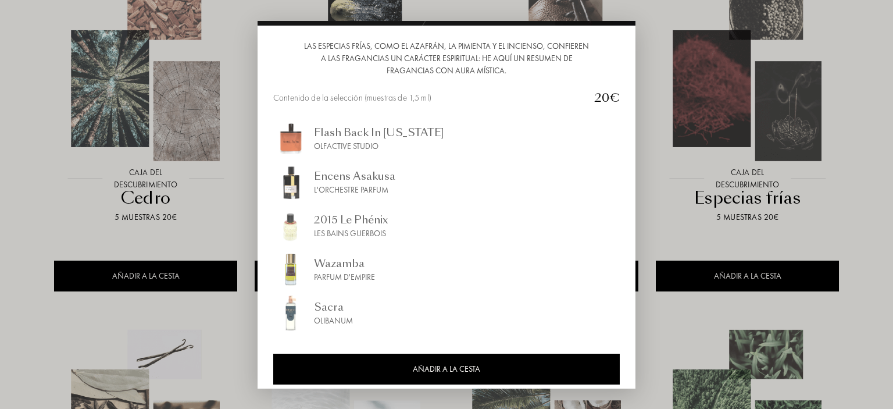
click at [651, 323] on div at bounding box center [446, 204] width 893 height 409
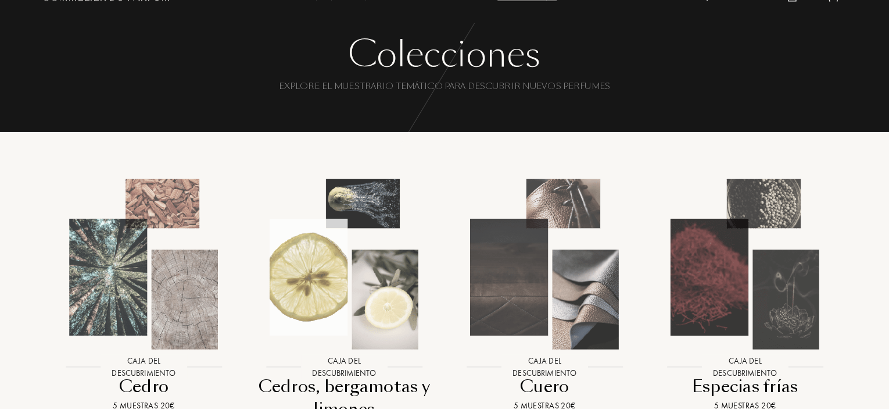
scroll to position [0, 0]
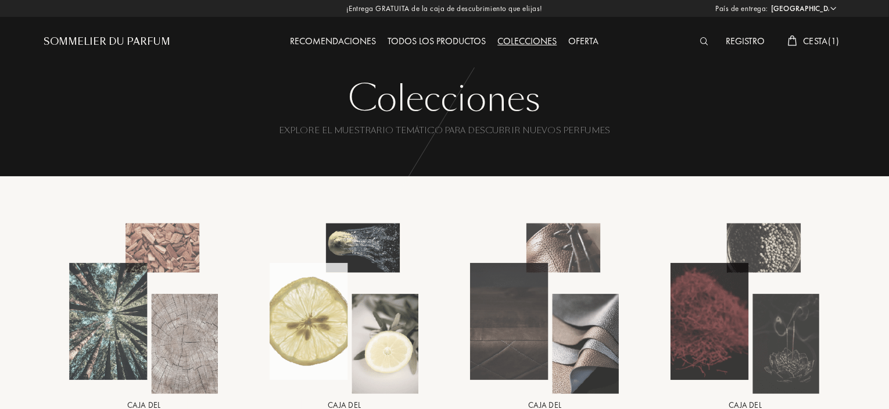
click at [325, 39] on div "Recomendaciones" at bounding box center [334, 41] width 98 height 15
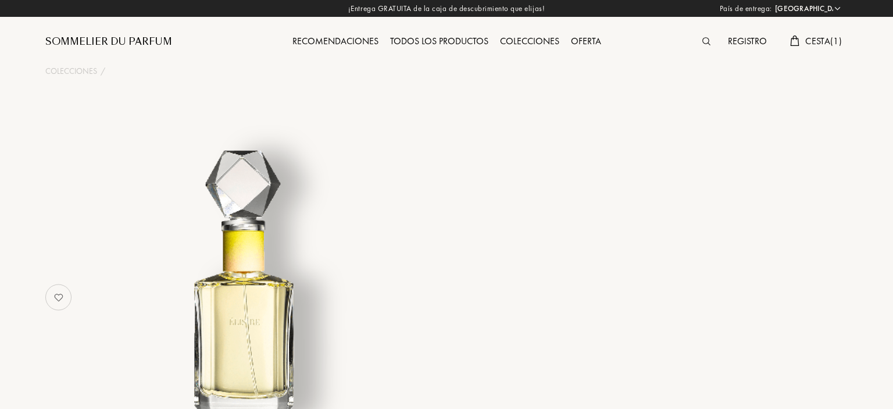
select select "ES"
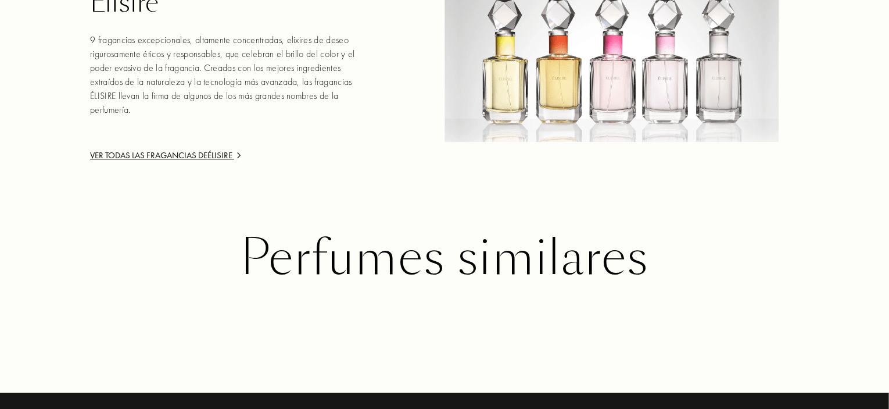
scroll to position [1842, 0]
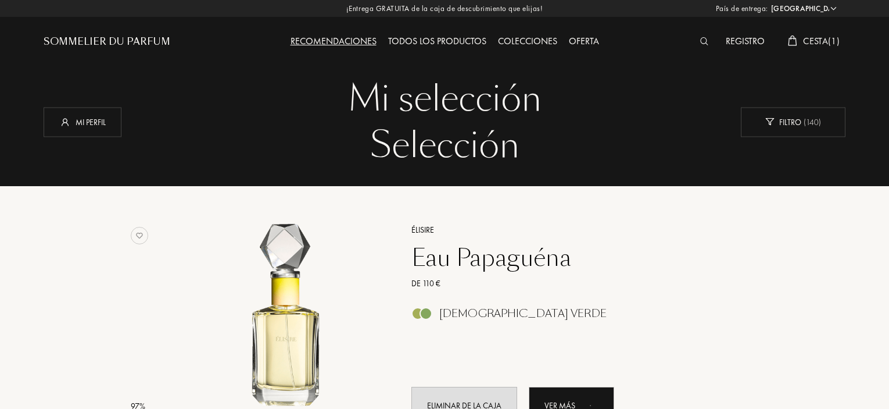
select select "ES"
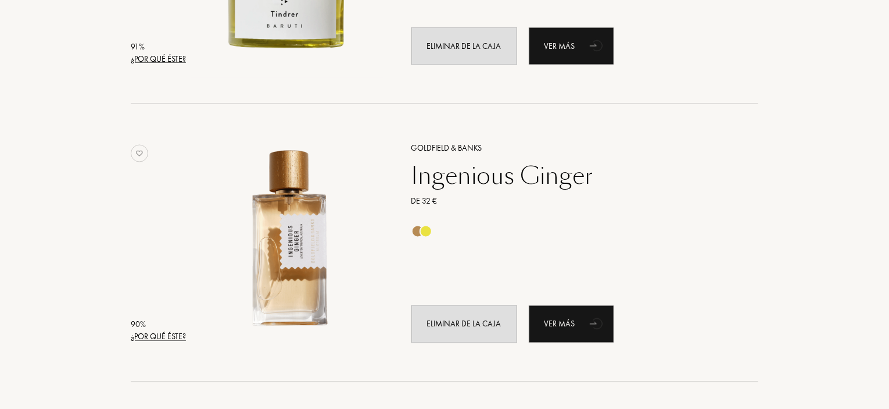
scroll to position [933, 0]
